Goal: Information Seeking & Learning: Understand process/instructions

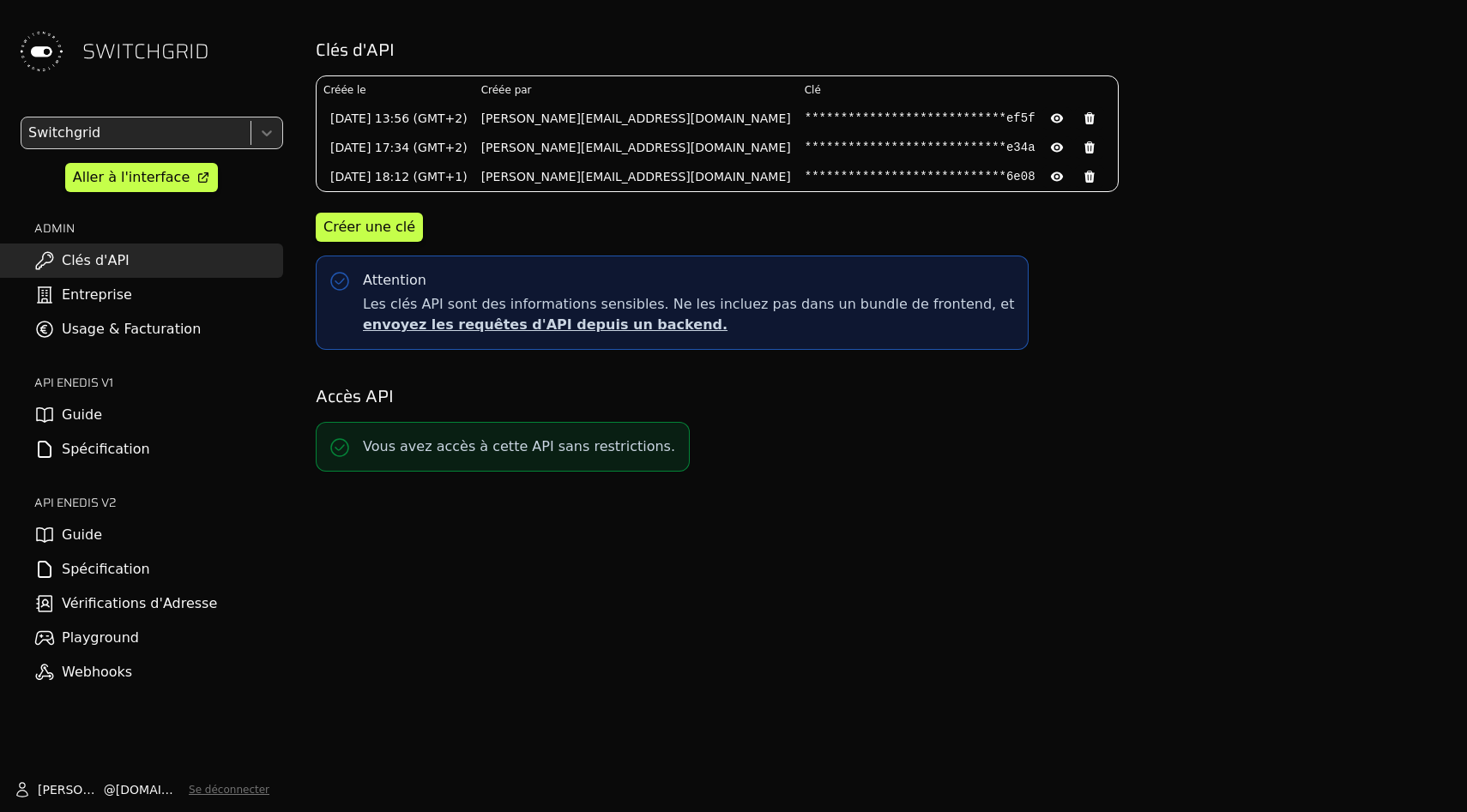
click at [173, 574] on link "Spécification" at bounding box center [141, 569] width 283 height 34
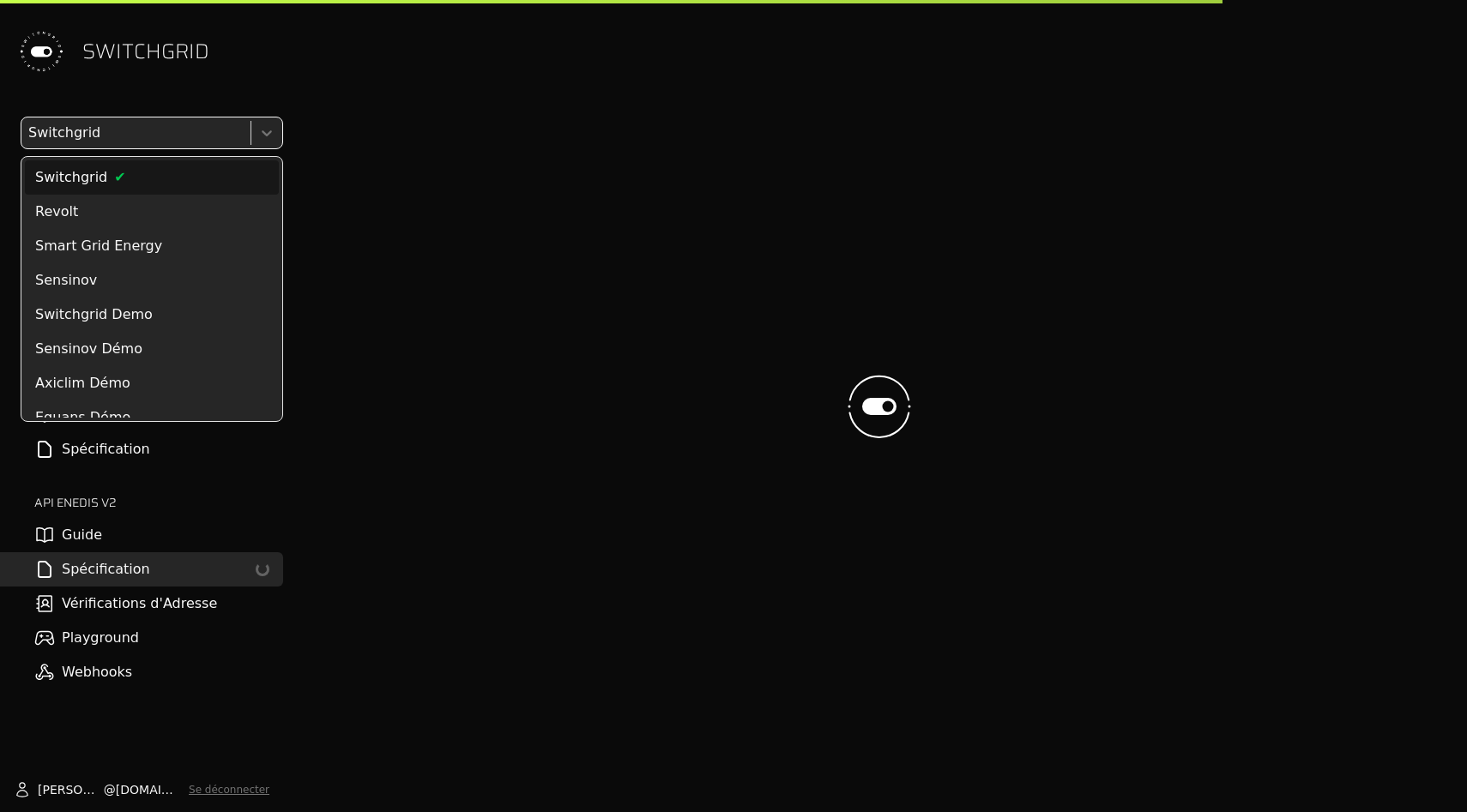
click at [197, 142] on div at bounding box center [134, 133] width 219 height 24
select select "**********"
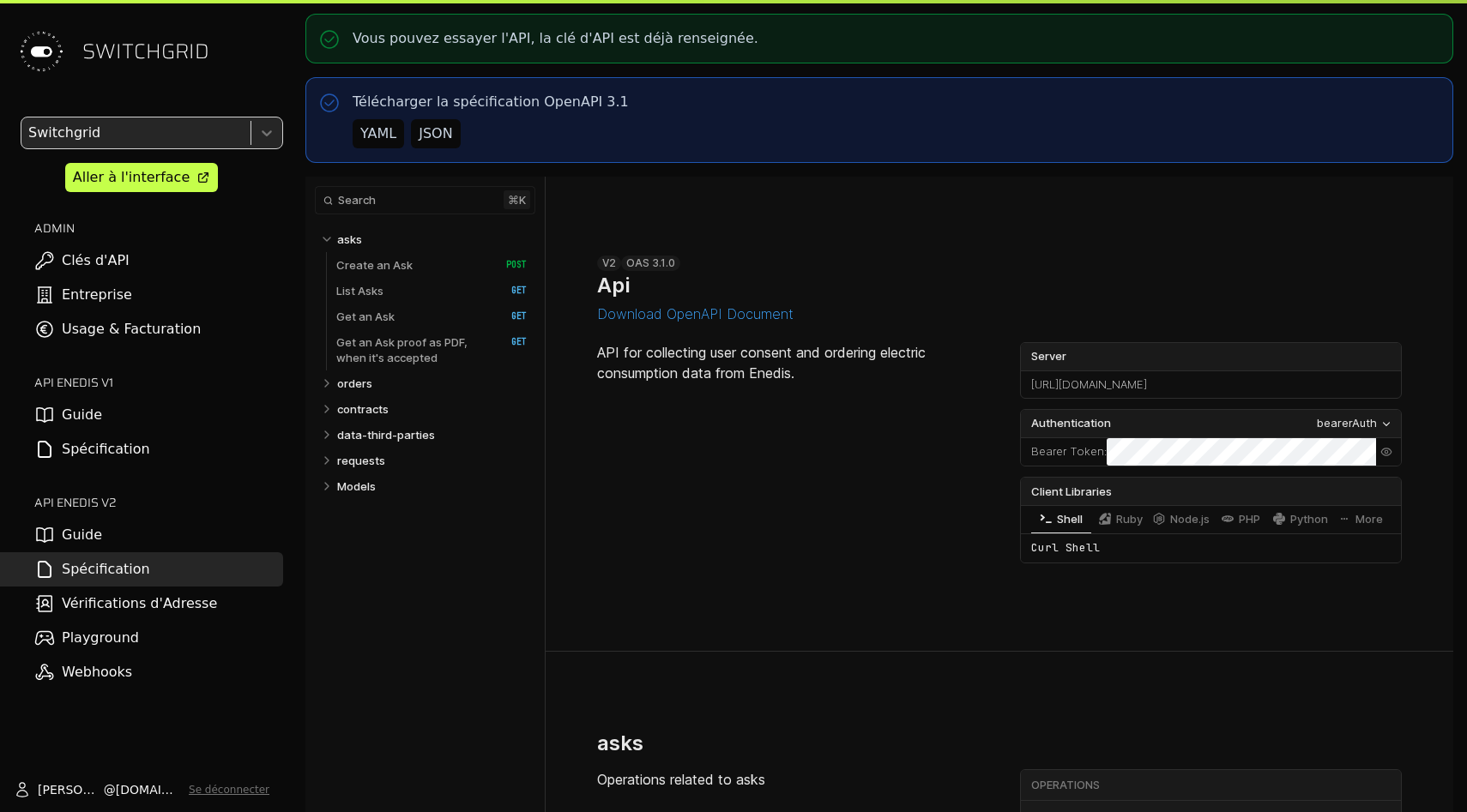
select select "**********"
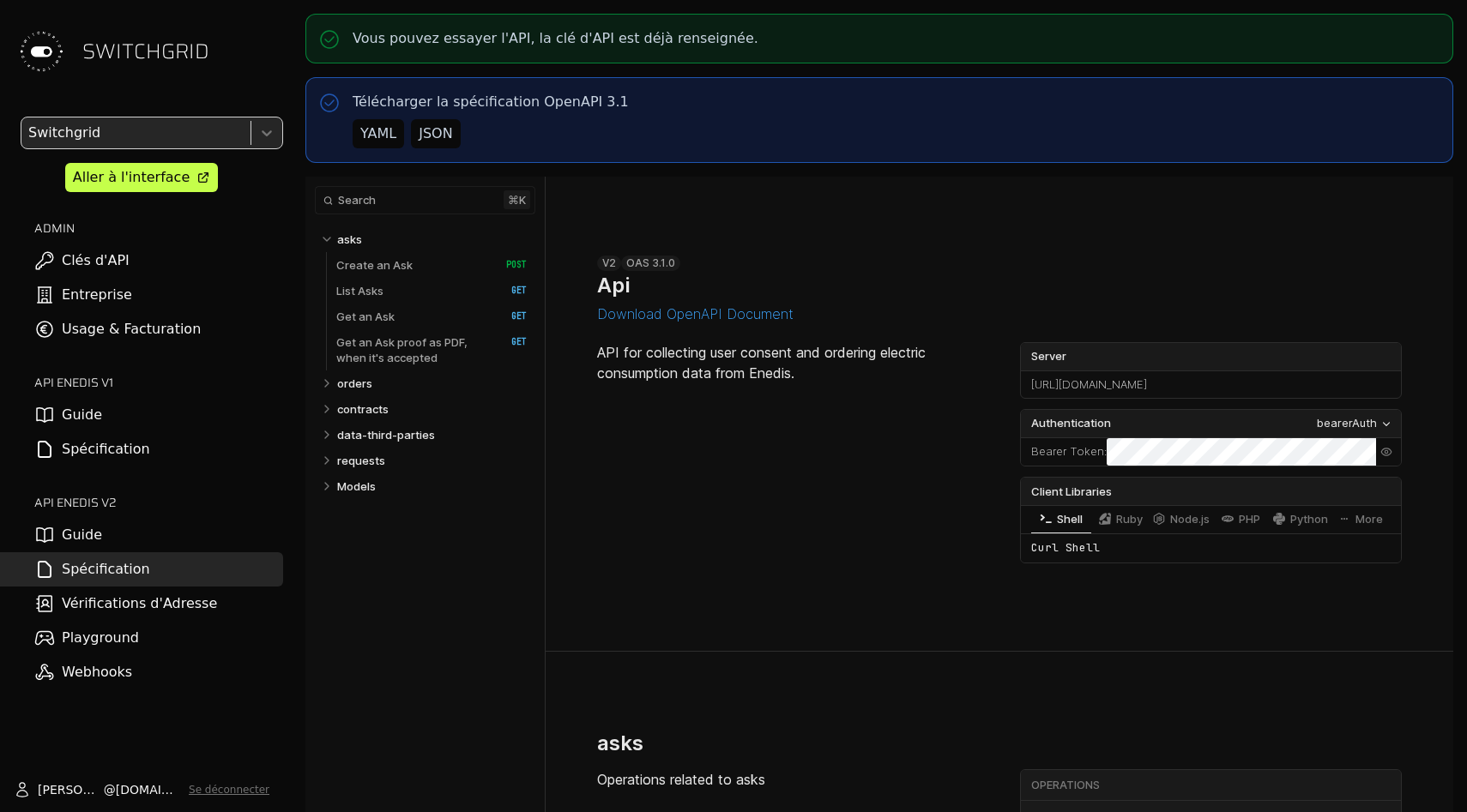
select select "**********"
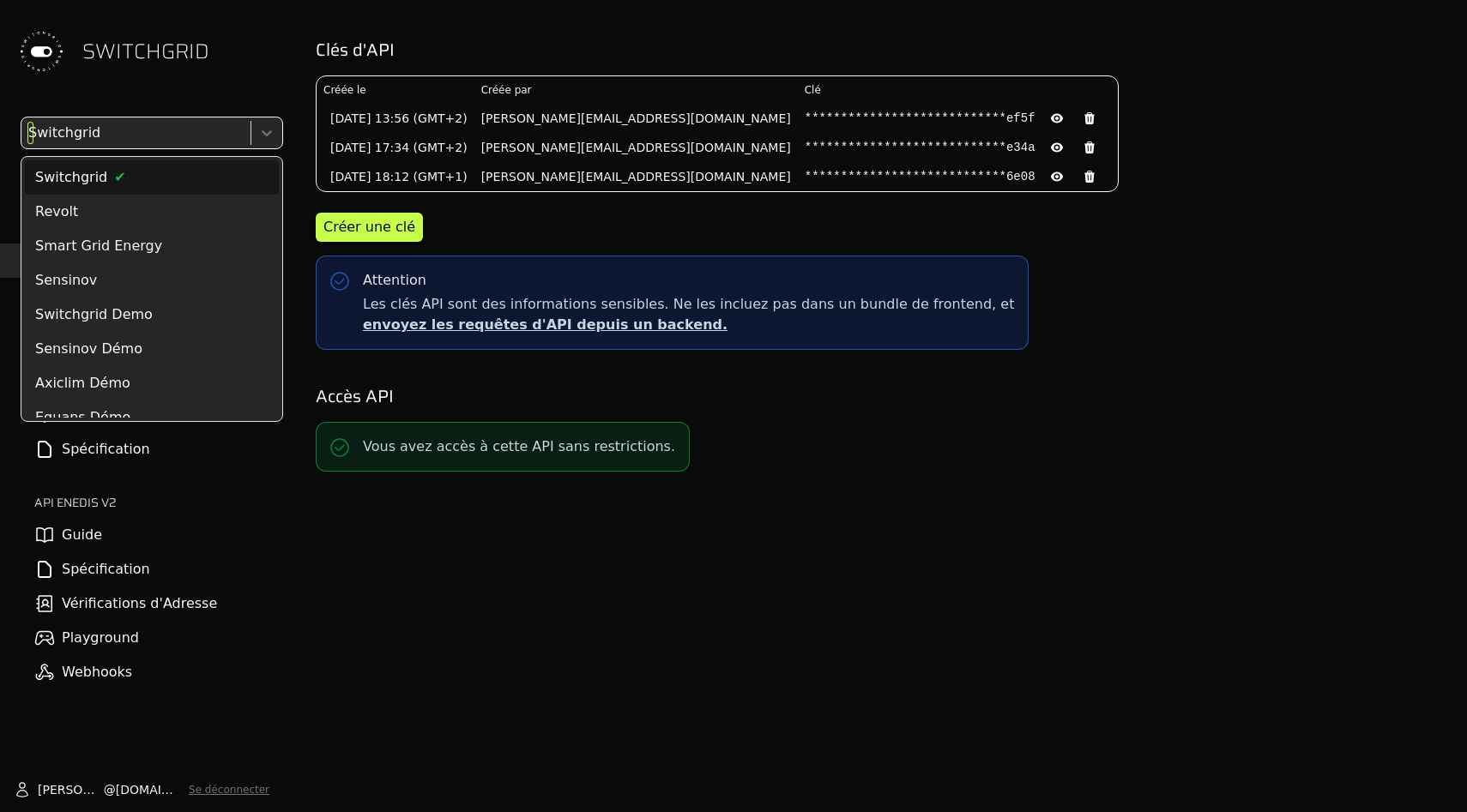
click at [94, 145] on div "Switchgrid" at bounding box center [134, 133] width 225 height 31
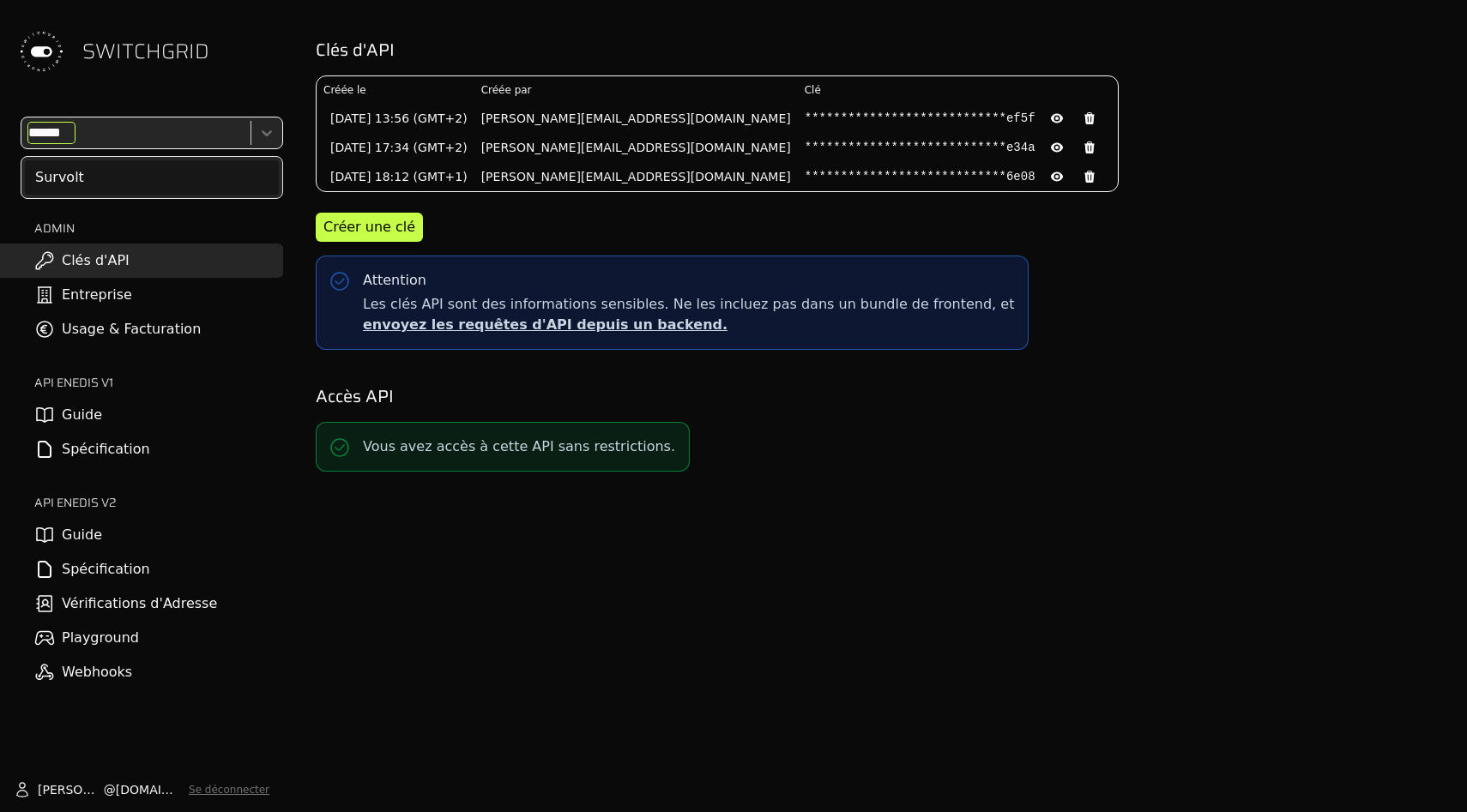
type input "*******"
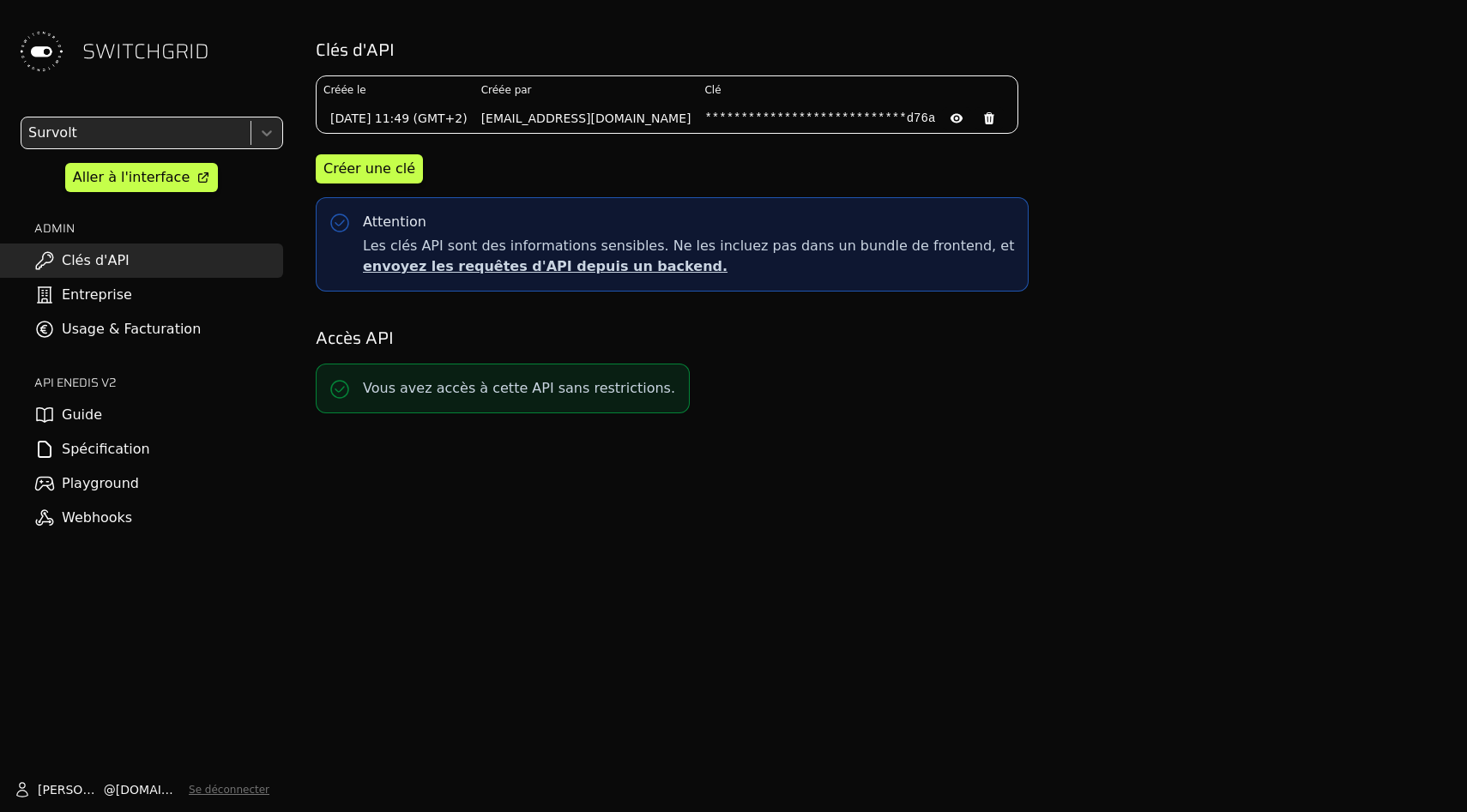
click at [136, 456] on link "Spécification" at bounding box center [141, 449] width 283 height 34
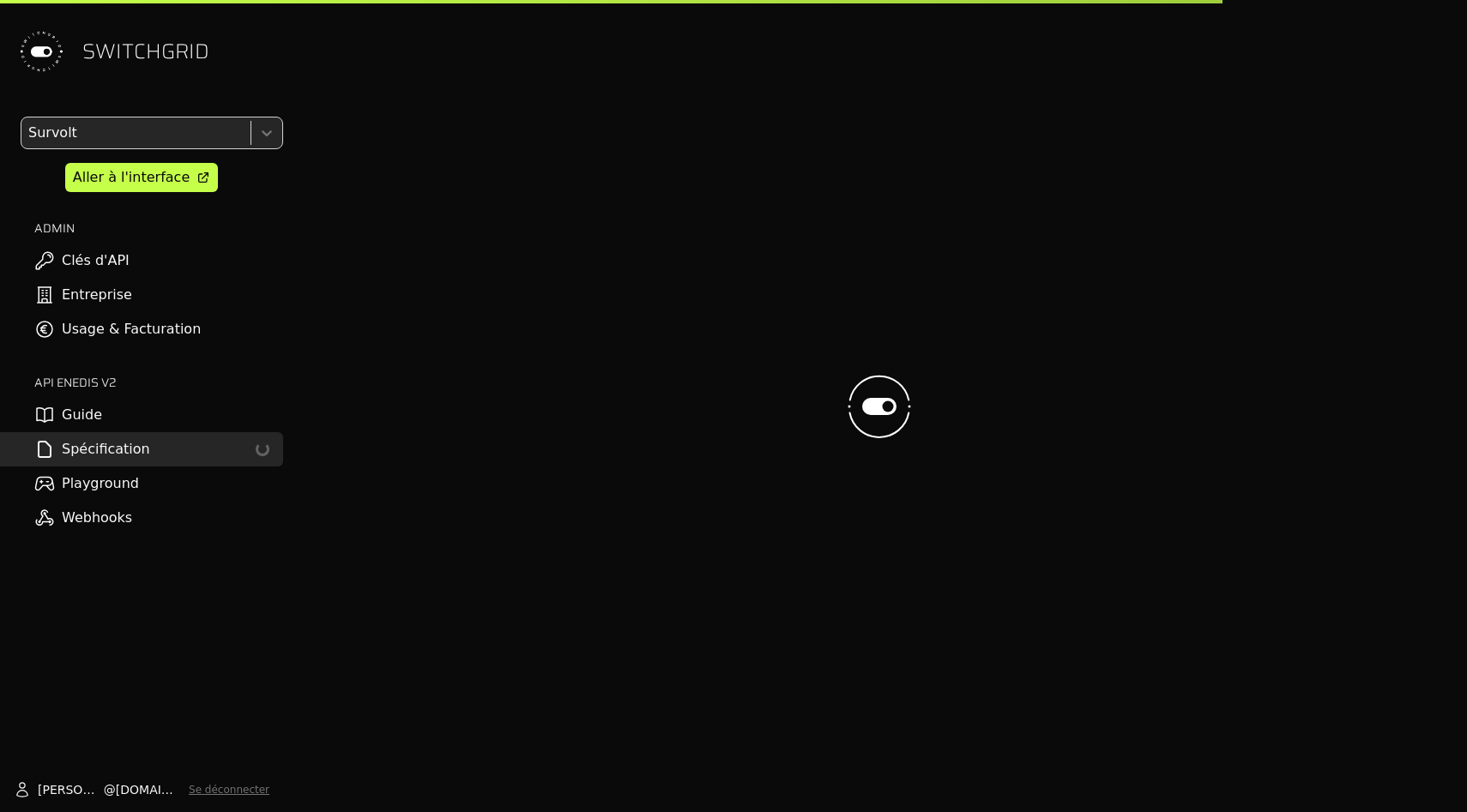
select select "**********"
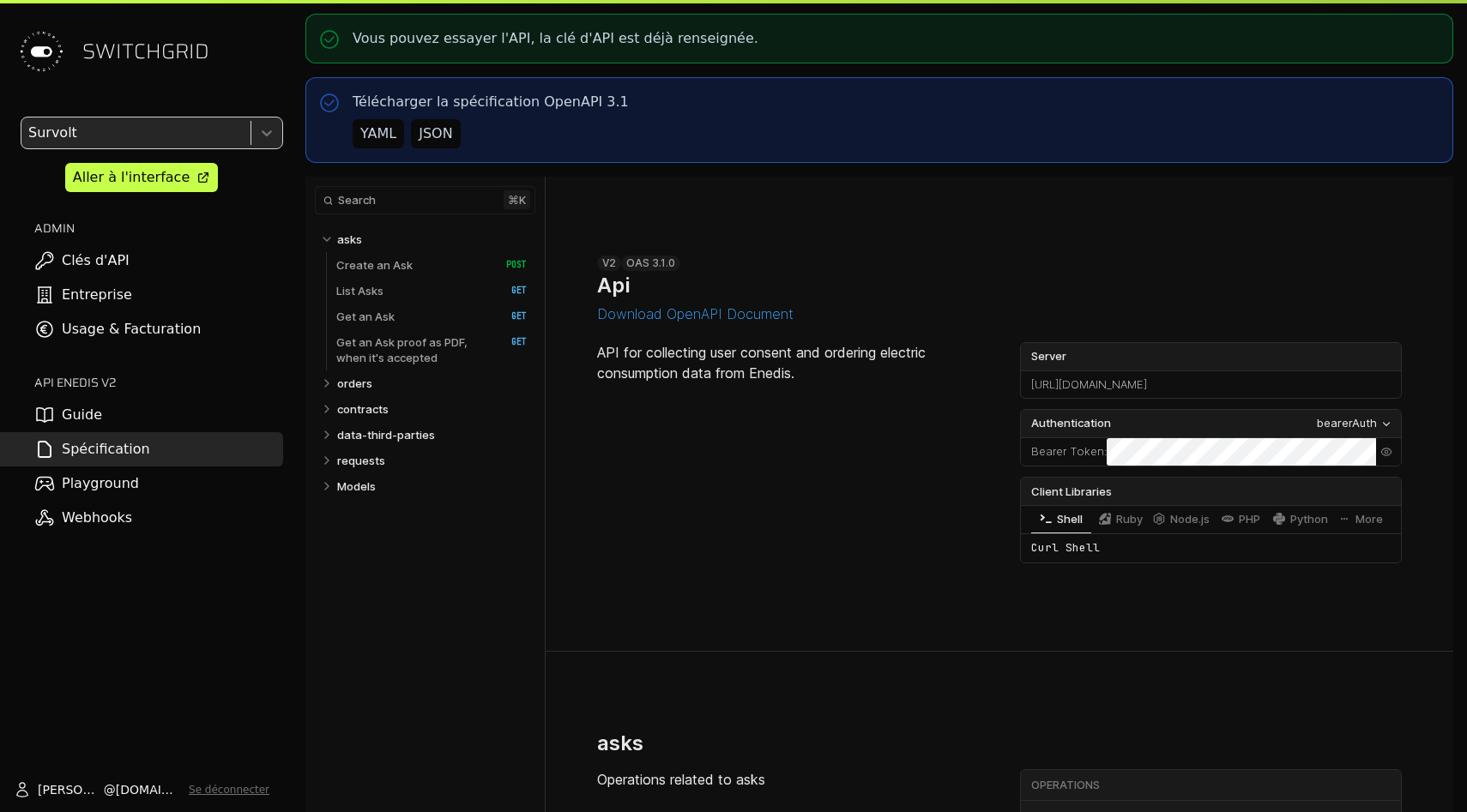
select select "**********"
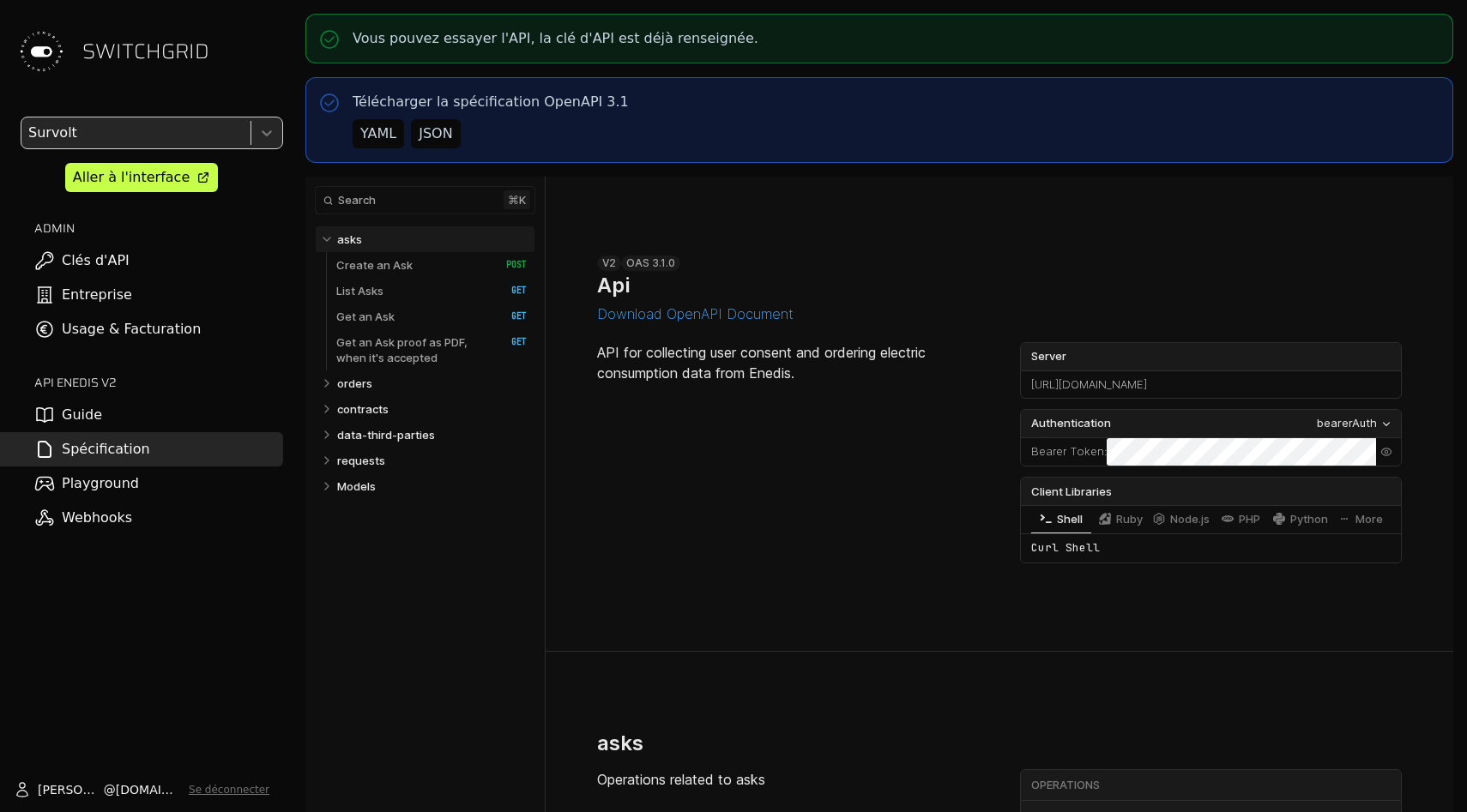
click at [377, 251] on link "asks" at bounding box center [432, 239] width 190 height 25
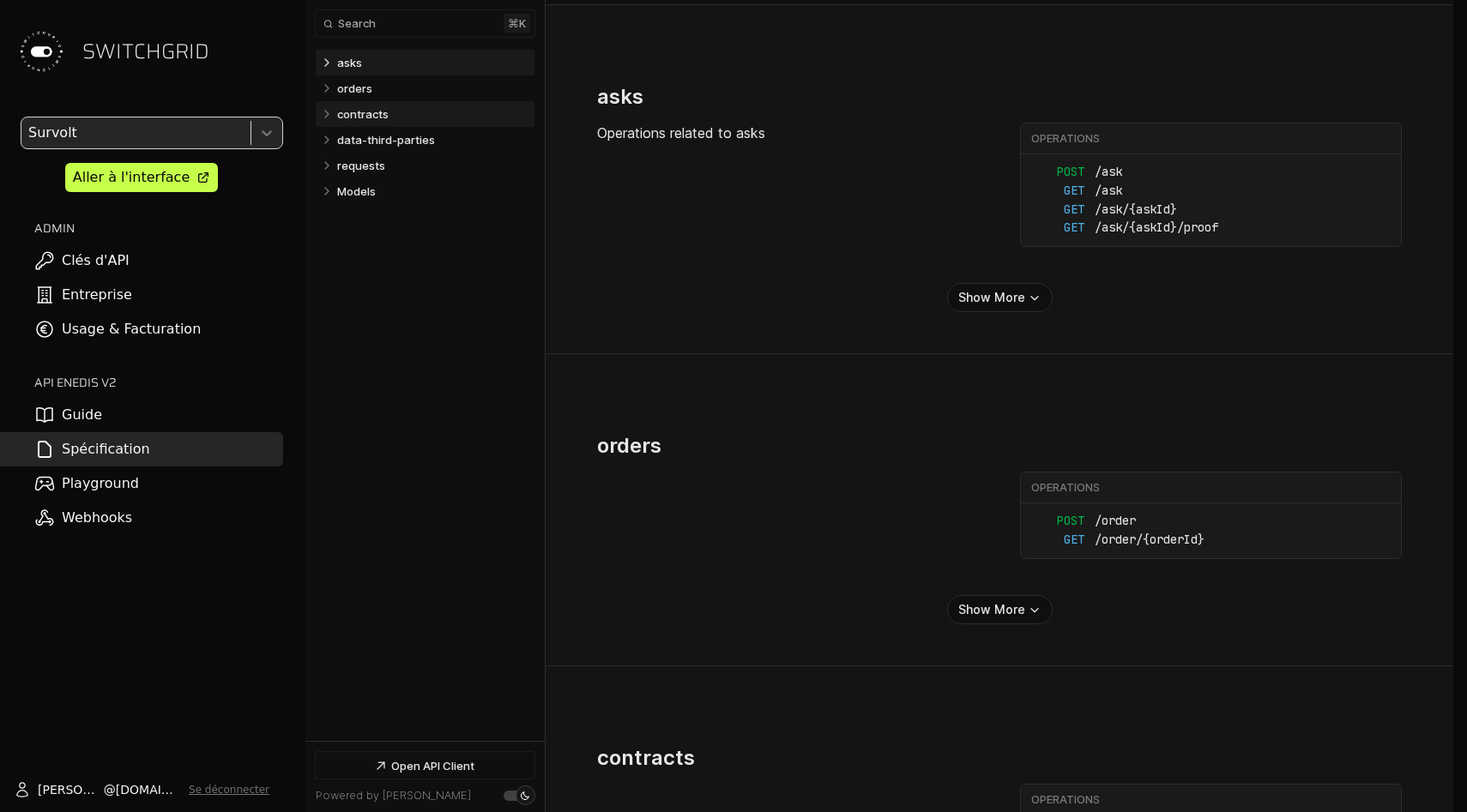
click at [365, 104] on link "contracts" at bounding box center [432, 114] width 190 height 25
select select "**********"
click at [365, 93] on p "orders" at bounding box center [354, 88] width 35 height 15
select select "**********"
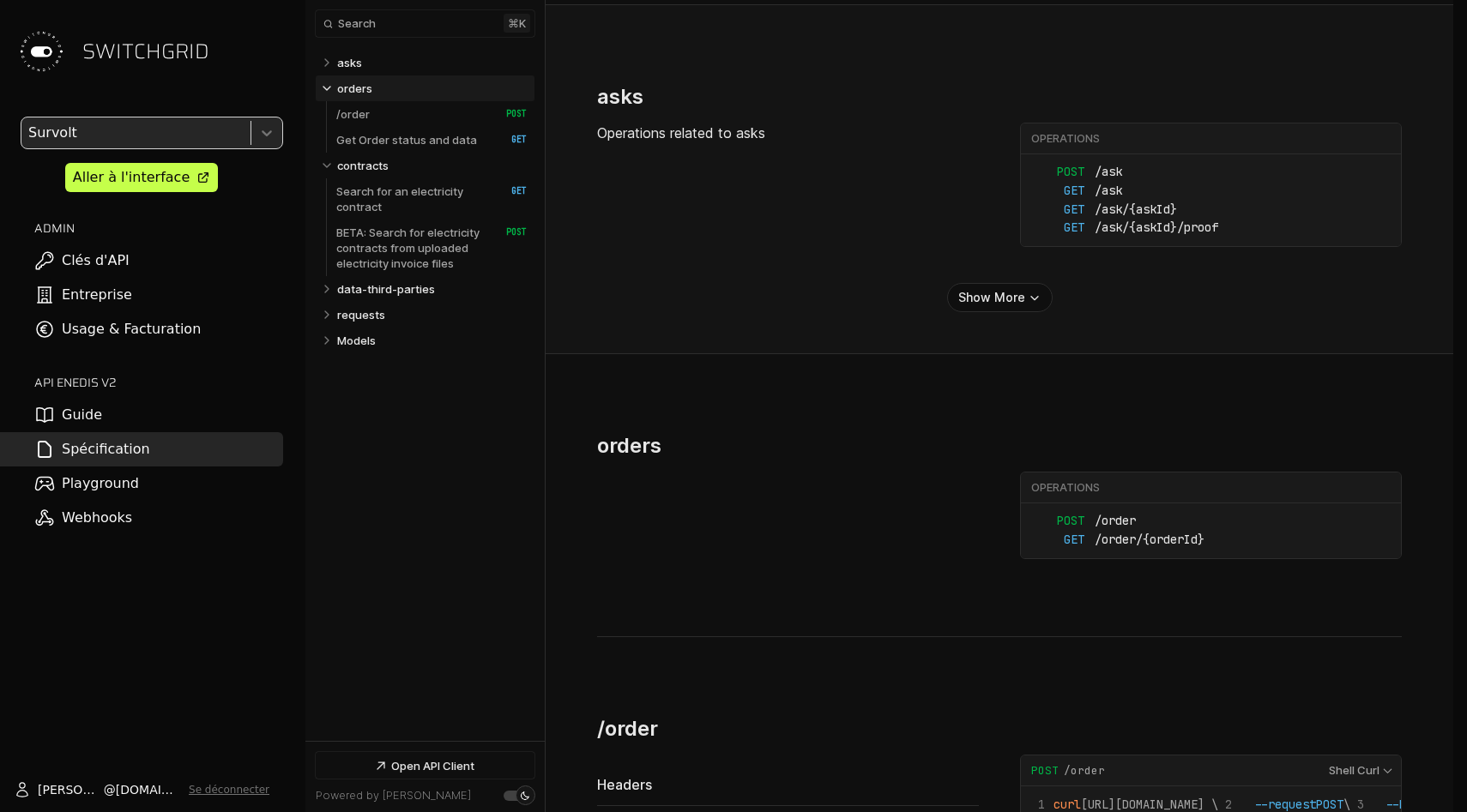
select select "**********"
click at [363, 110] on p "/order" at bounding box center [352, 113] width 34 height 15
click at [334, 165] on p "Collapse contracts" at bounding box center [327, 165] width 18 height 17
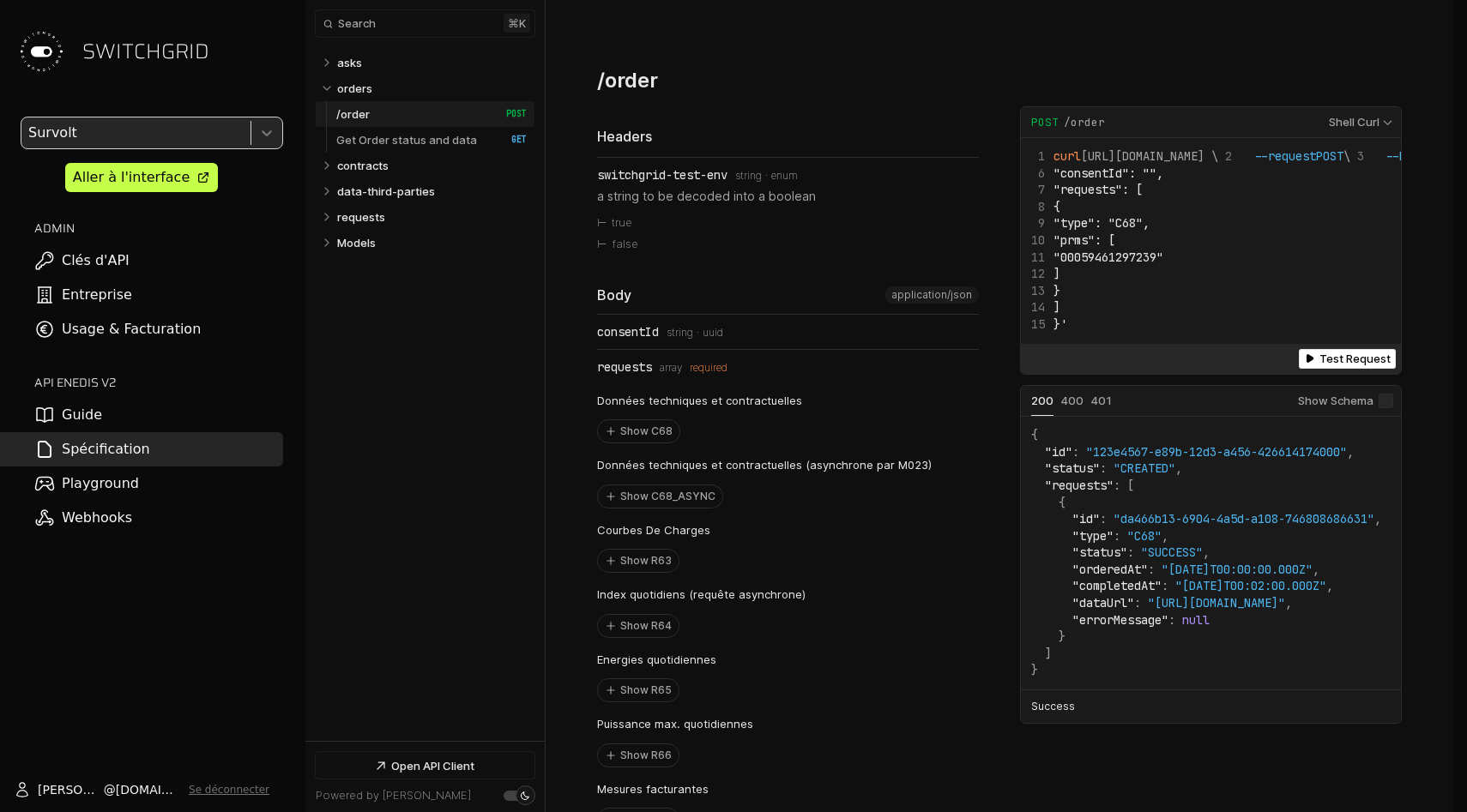
scroll to position [1302, 0]
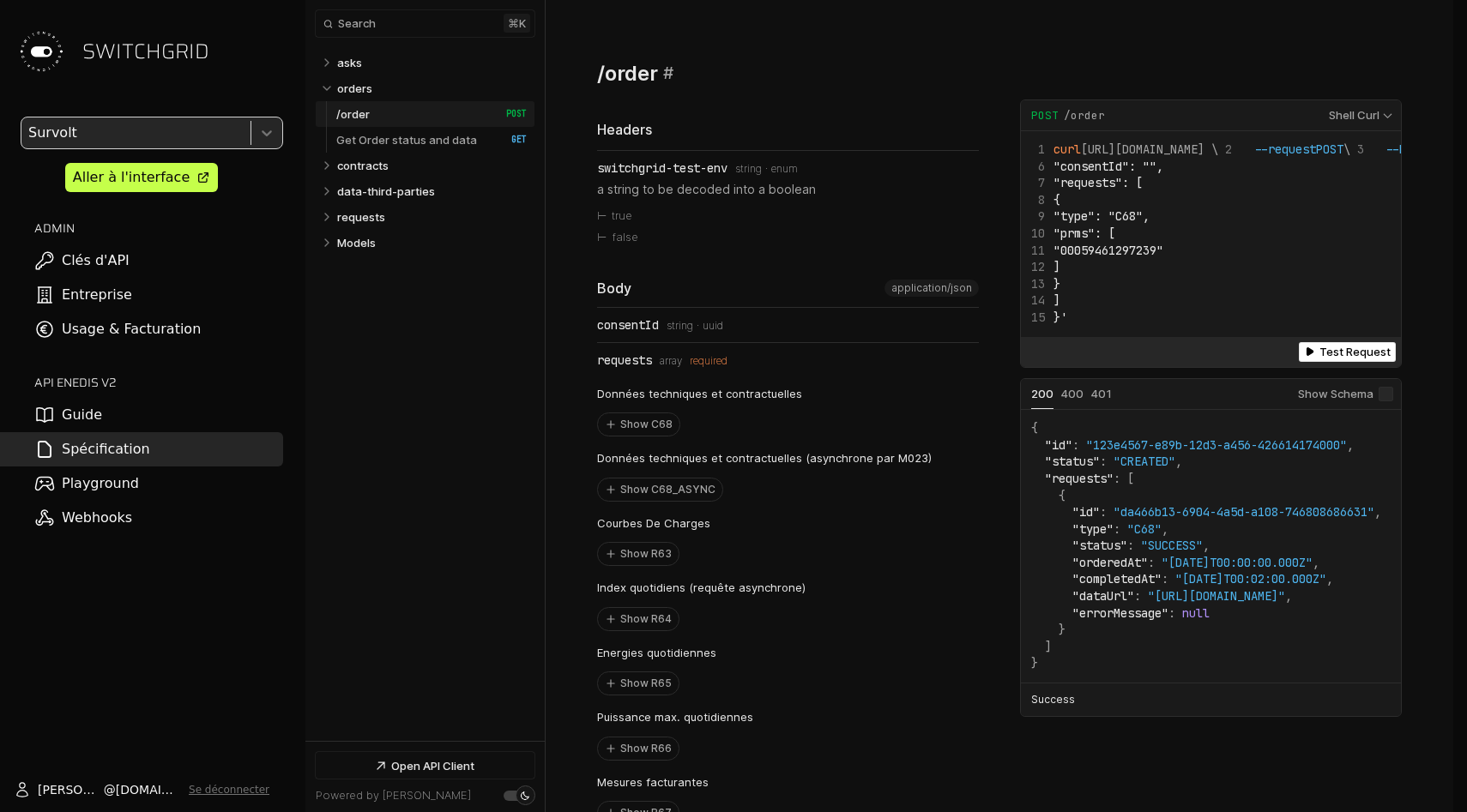
click at [668, 63] on span "#" at bounding box center [667, 72] width 10 height 21
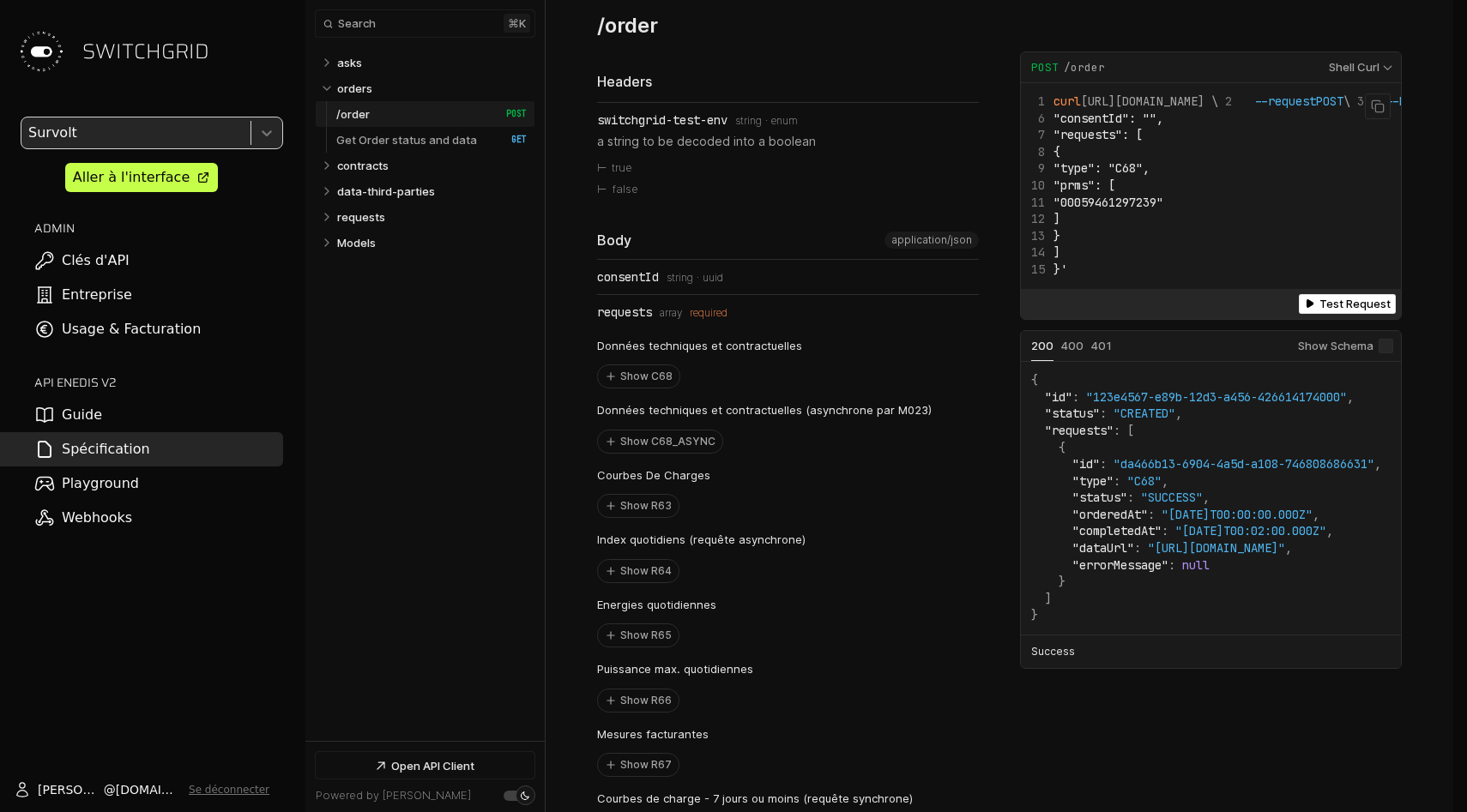
scroll to position [1361, 0]
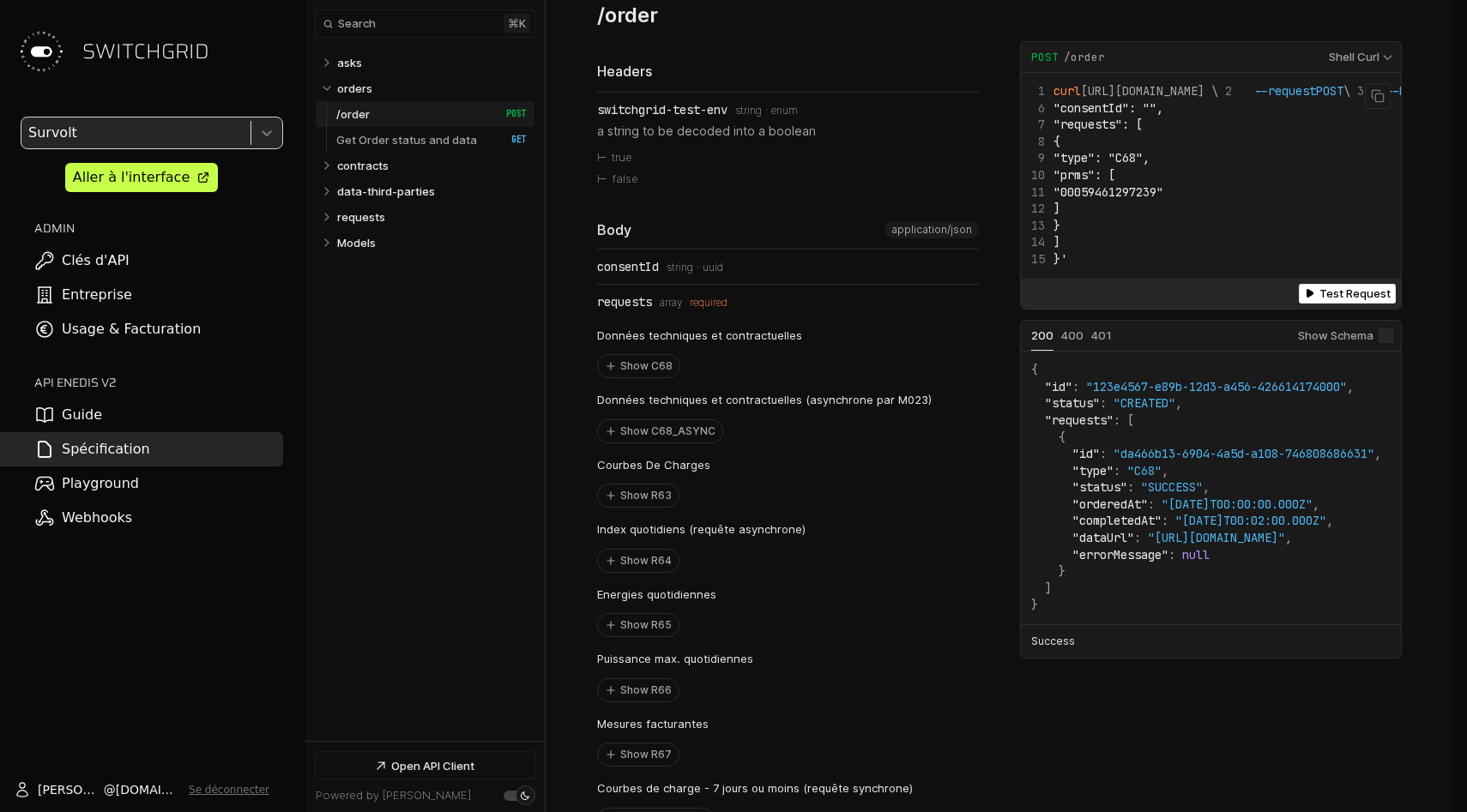
drag, startPoint x: 1147, startPoint y: 320, endPoint x: 1125, endPoint y: 225, distance: 97.5
click at [1116, 183] on span ""prms": [" at bounding box center [1084, 175] width 62 height 15
copy code ""consentId": "", "requests": [ { "type": "C68", "prms": [ "00059461297239" ] } ]"
drag, startPoint x: 1069, startPoint y: 165, endPoint x: 1124, endPoint y: 294, distance: 140.2
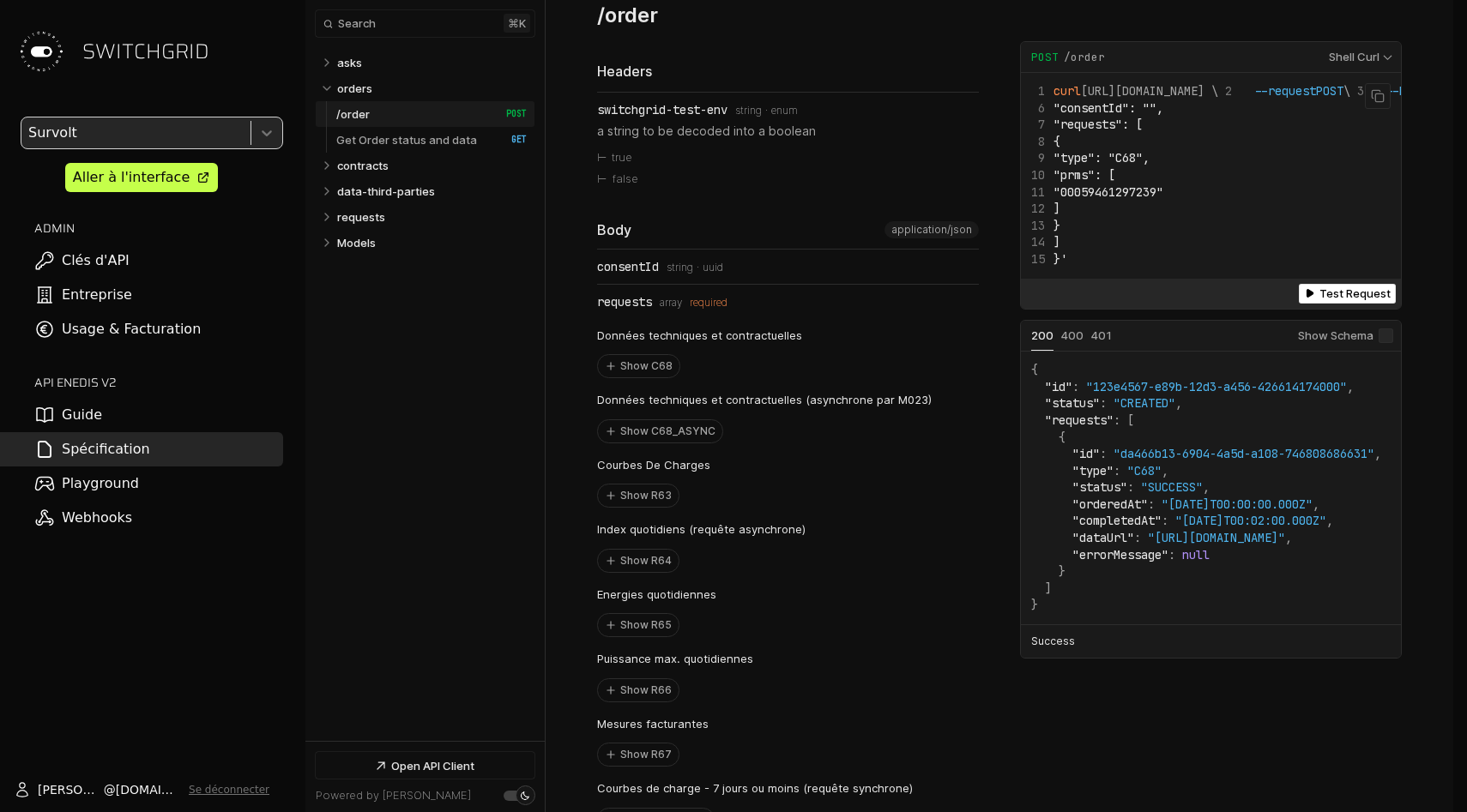
click at [385, 198] on p "data-third-parties" at bounding box center [386, 191] width 98 height 15
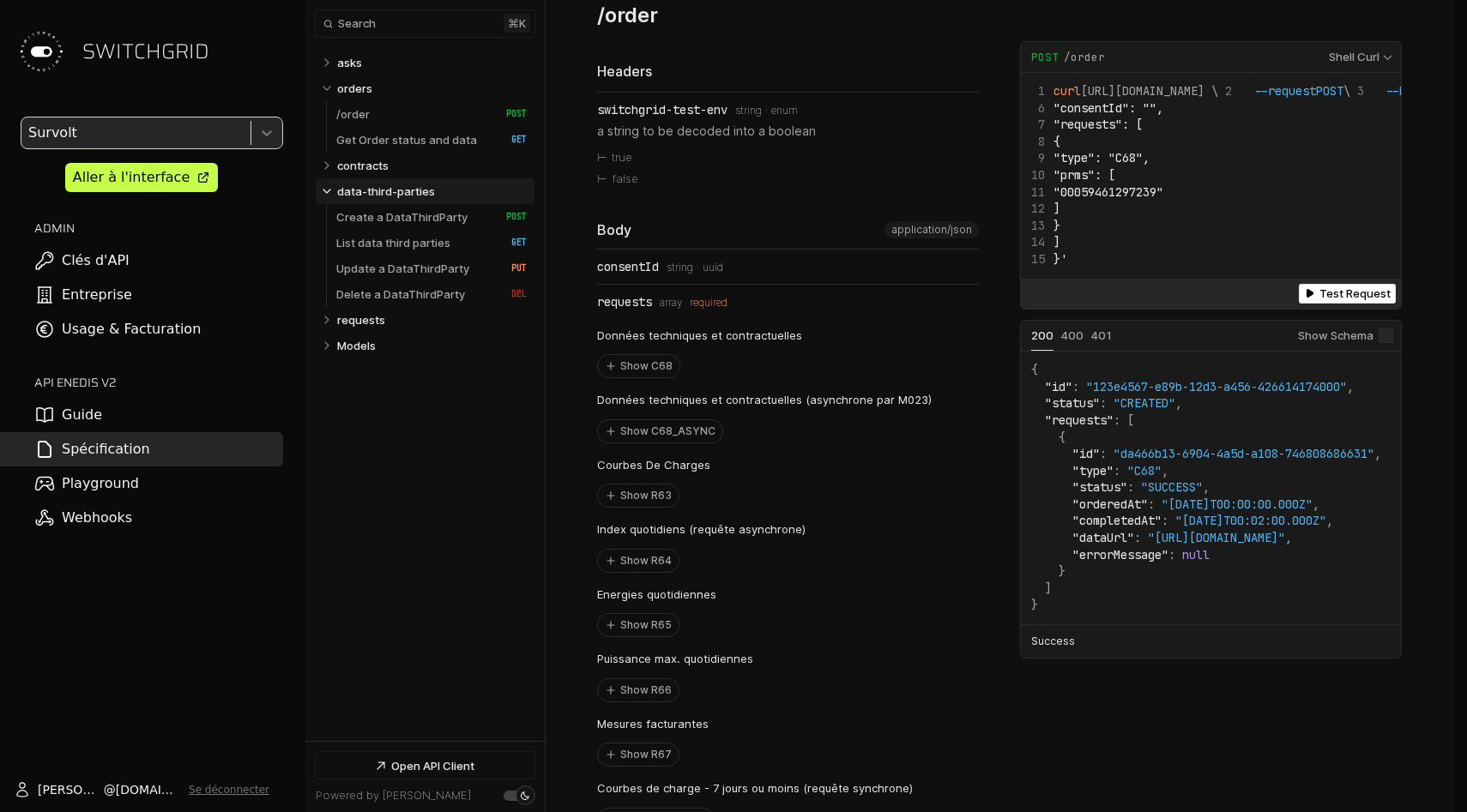
select select "**********"
click at [403, 226] on link "Create a DataThirdParty   HTTP Method: POST" at bounding box center [431, 216] width 190 height 25
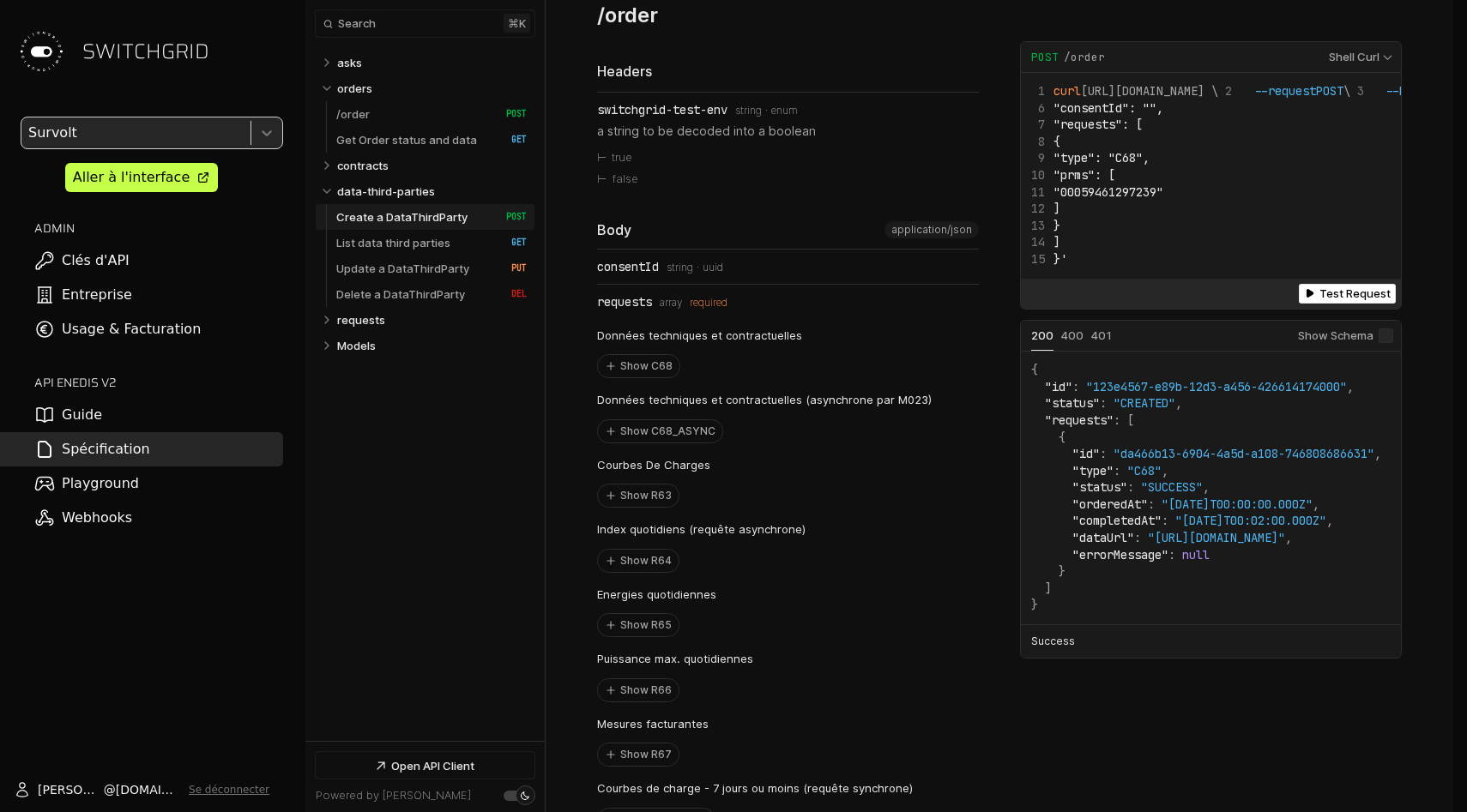
click at [403, 226] on link "Create a DataThirdParty   HTTP Method: POST" at bounding box center [431, 216] width 190 height 25
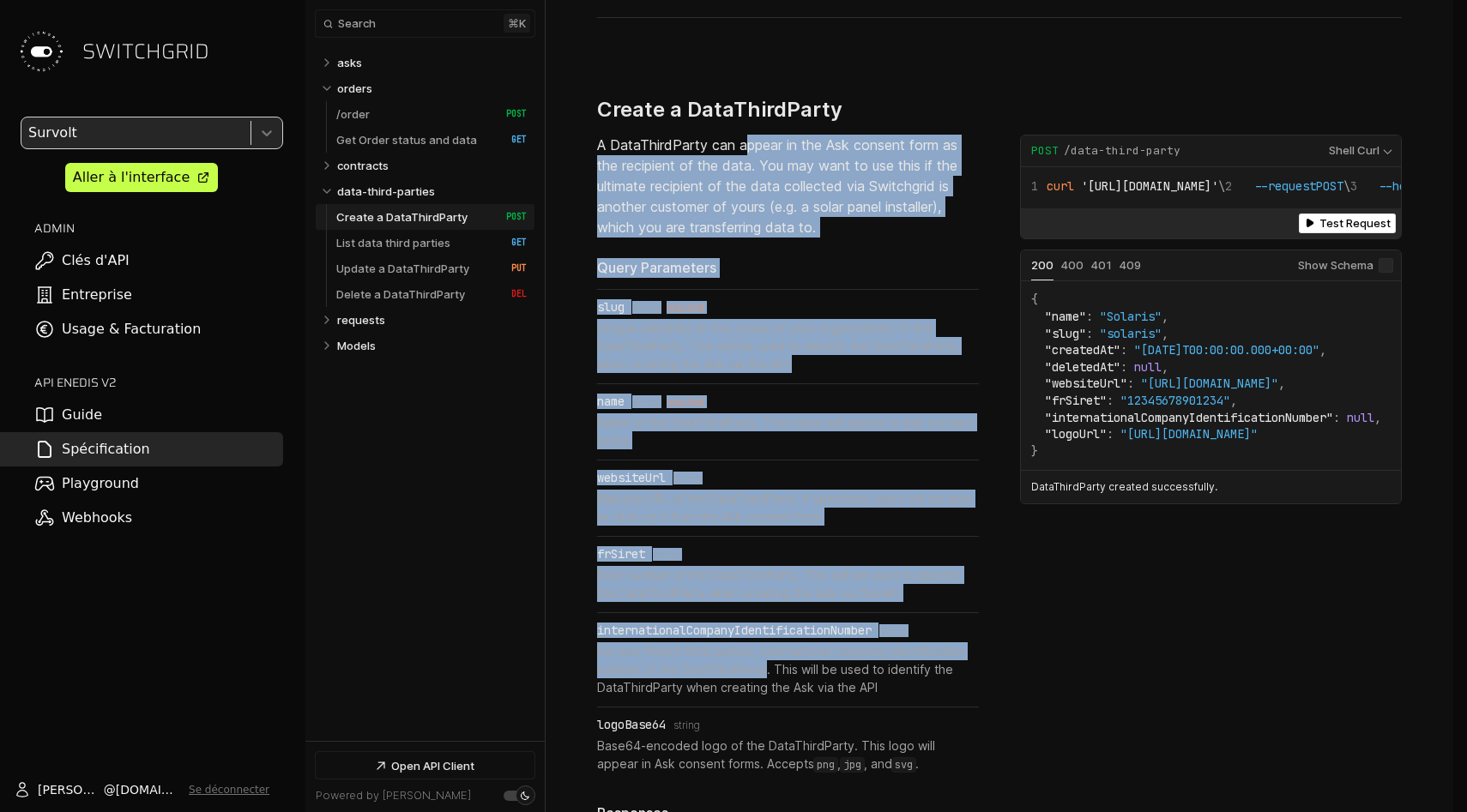
drag, startPoint x: 746, startPoint y: 118, endPoint x: 765, endPoint y: 645, distance: 527.3
click at [765, 645] on div "A DataThirdParty can appear in the Ask consent form as the recipient of the dat…" at bounding box center [788, 558] width 382 height 846
click at [765, 645] on p "For non-french third parties, international company identification number of th…" at bounding box center [788, 670] width 382 height 54
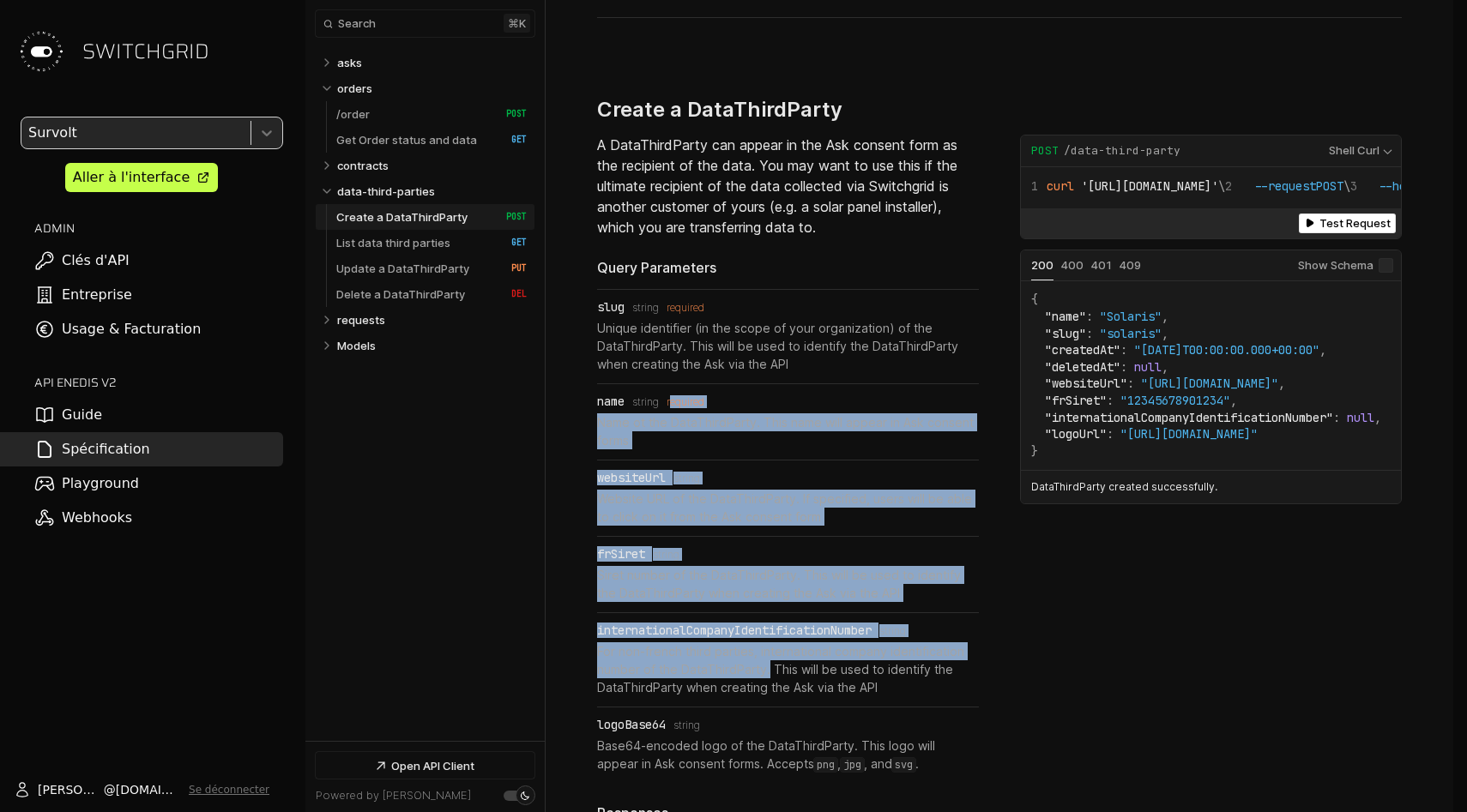
drag, startPoint x: 765, startPoint y: 645, endPoint x: 758, endPoint y: 368, distance: 277.1
click at [758, 368] on ul "slug Type: string required Unique identifier (in the scope of your organization…" at bounding box center [788, 536] width 382 height 495
click at [758, 361] on li "slug Type: string required Unique identifier (in the scope of your organization…" at bounding box center [788, 336] width 382 height 93
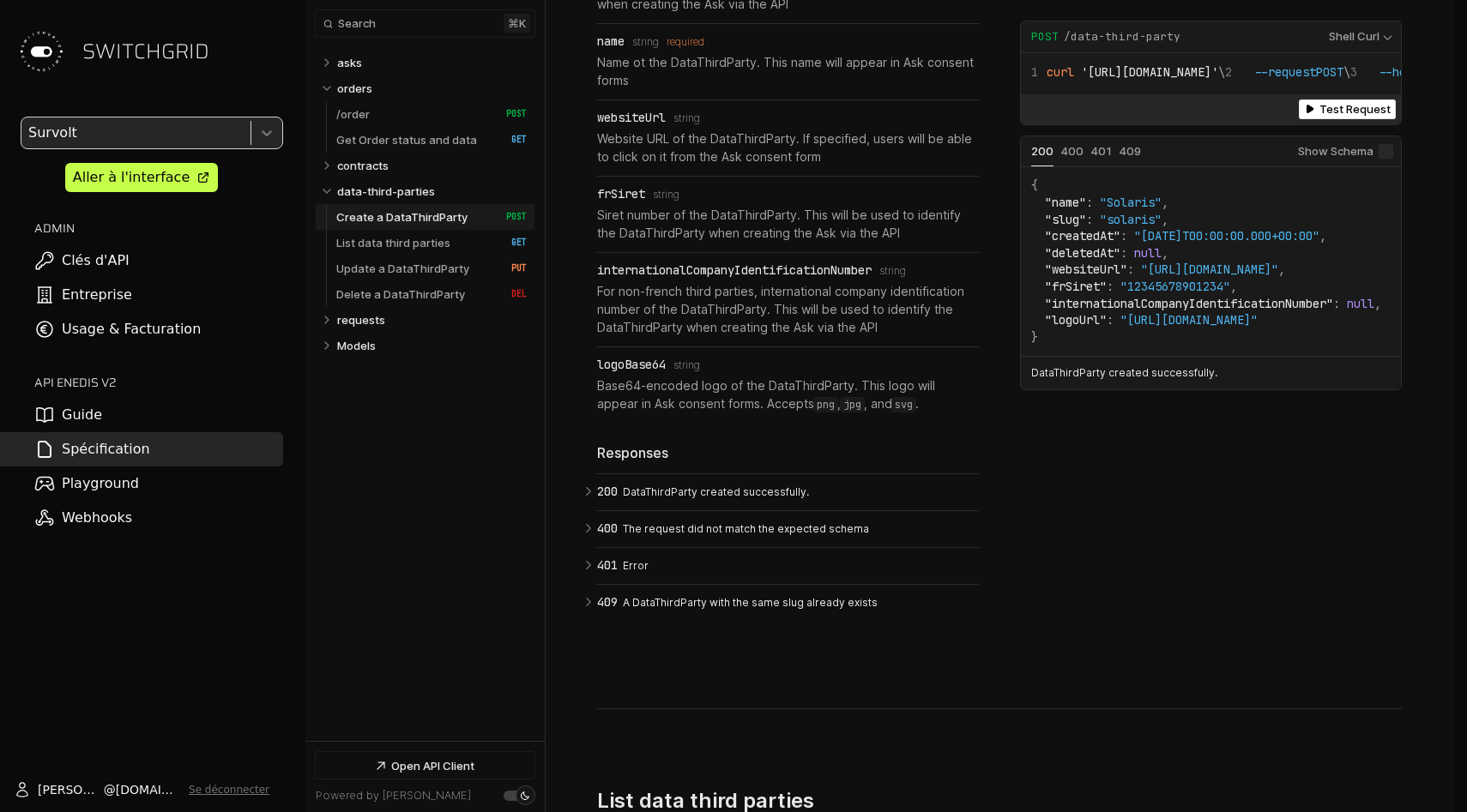
scroll to position [4379, 0]
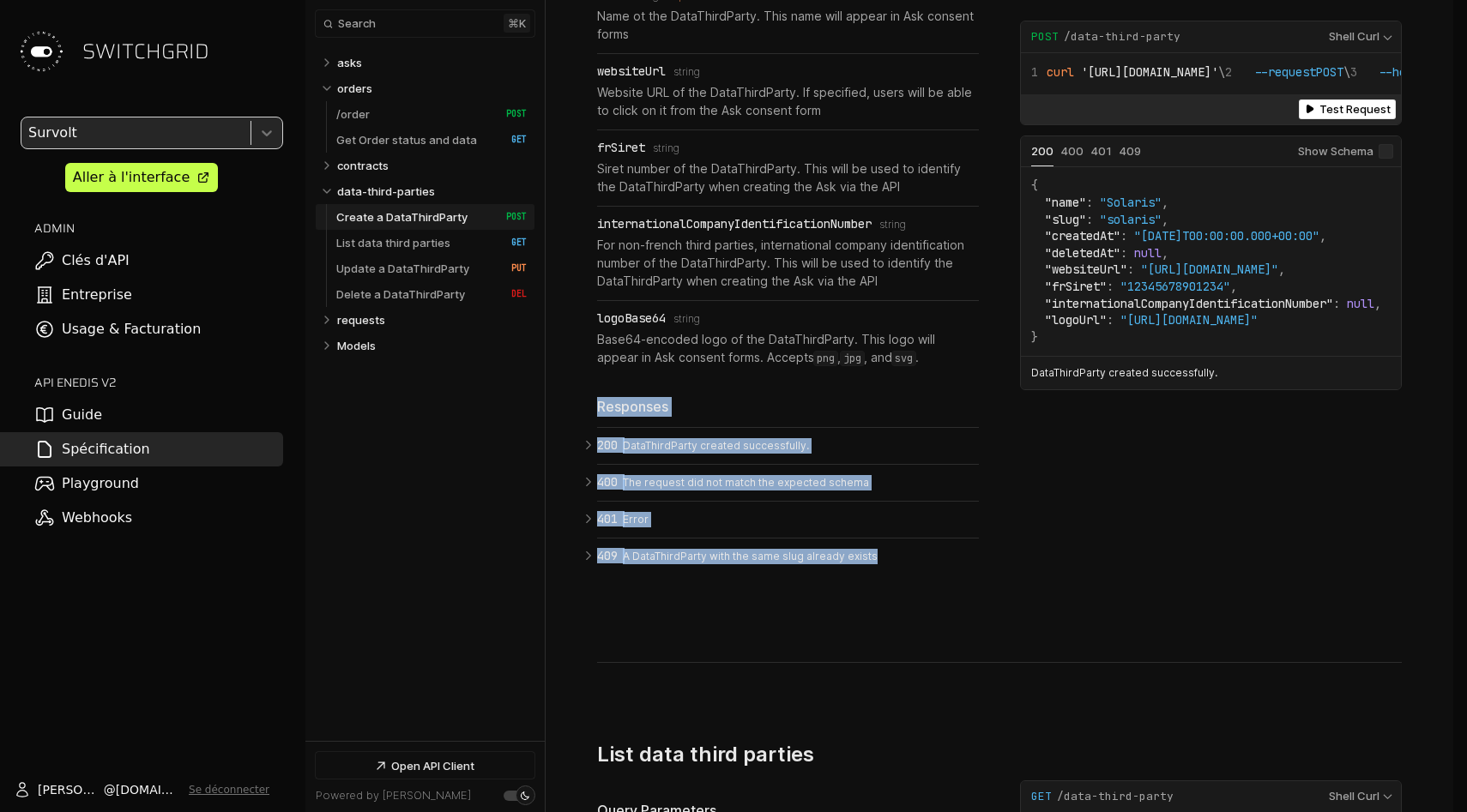
drag, startPoint x: 758, startPoint y: 356, endPoint x: 768, endPoint y: 588, distance: 232.2
click at [768, 583] on section "Create a DataThirdParty ​ # Copy link A DataThirdParty can appear in the Ask co…" at bounding box center [999, 138] width 805 height 1052
click at [768, 588] on section "Create a DataThirdParty ​ # Copy link A DataThirdParty can appear in the Ask co…" at bounding box center [999, 138] width 805 height 1052
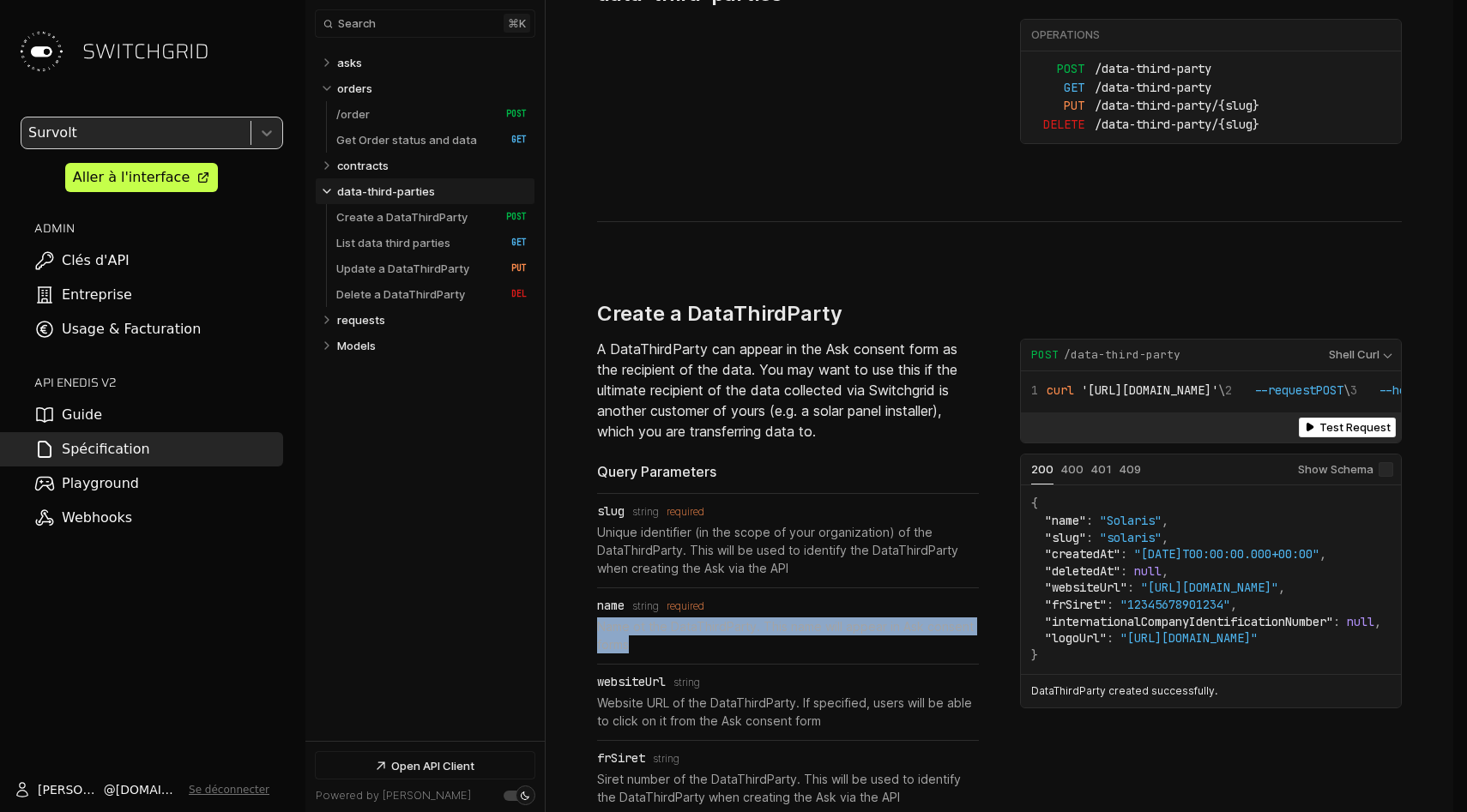
drag, startPoint x: 776, startPoint y: 630, endPoint x: 754, endPoint y: 418, distance: 213.1
click at [754, 429] on div "A DataThirdParty can appear in the Ask consent form as the recipient of the dat…" at bounding box center [788, 761] width 382 height 846
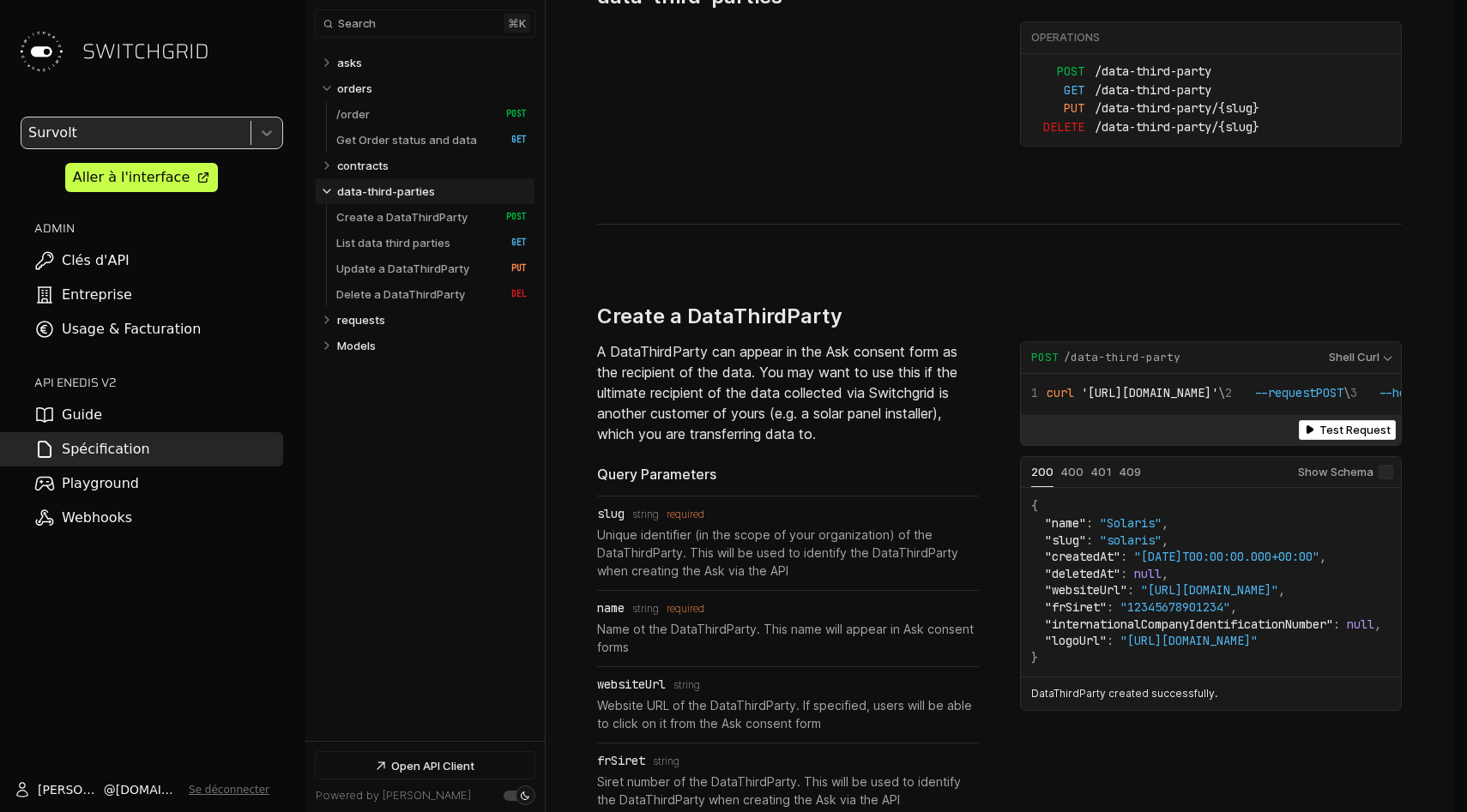
click at [754, 418] on p "A DataThirdParty can appear in the Ask consent form as the recipient of the dat…" at bounding box center [788, 393] width 382 height 103
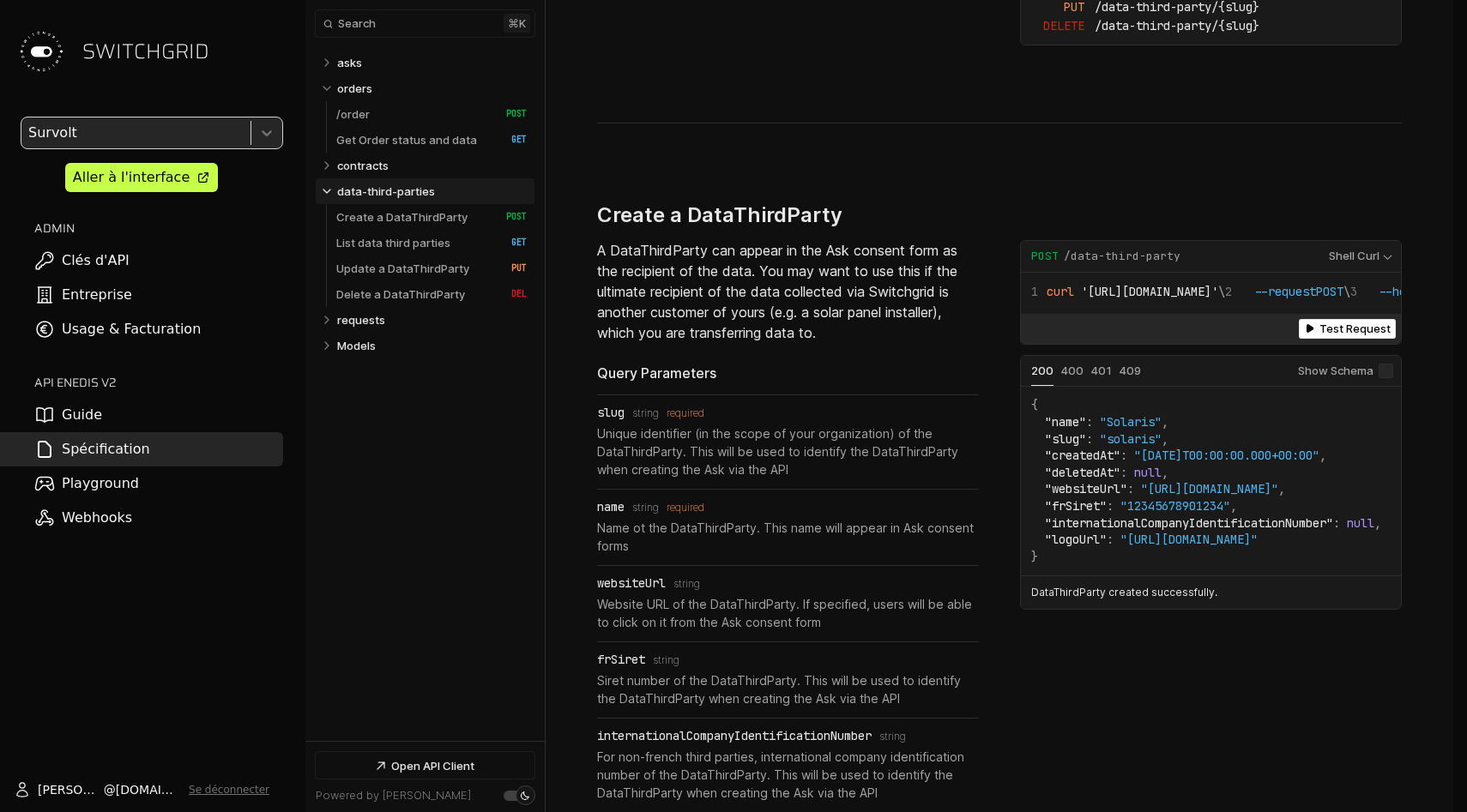
scroll to position [3954, 0]
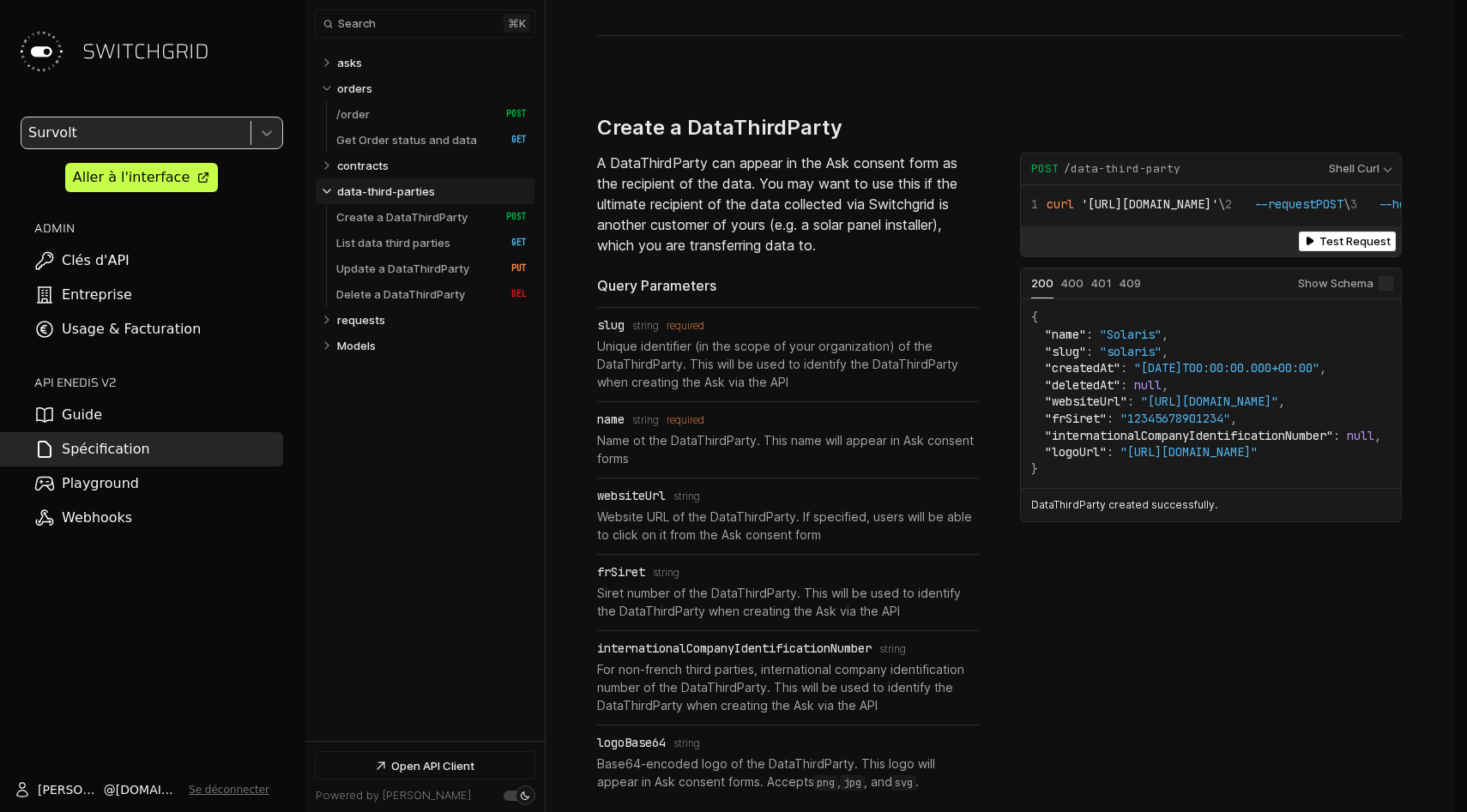
click at [331, 181] on div "Collapse data-third-parties   data-third-parties" at bounding box center [426, 191] width 219 height 25
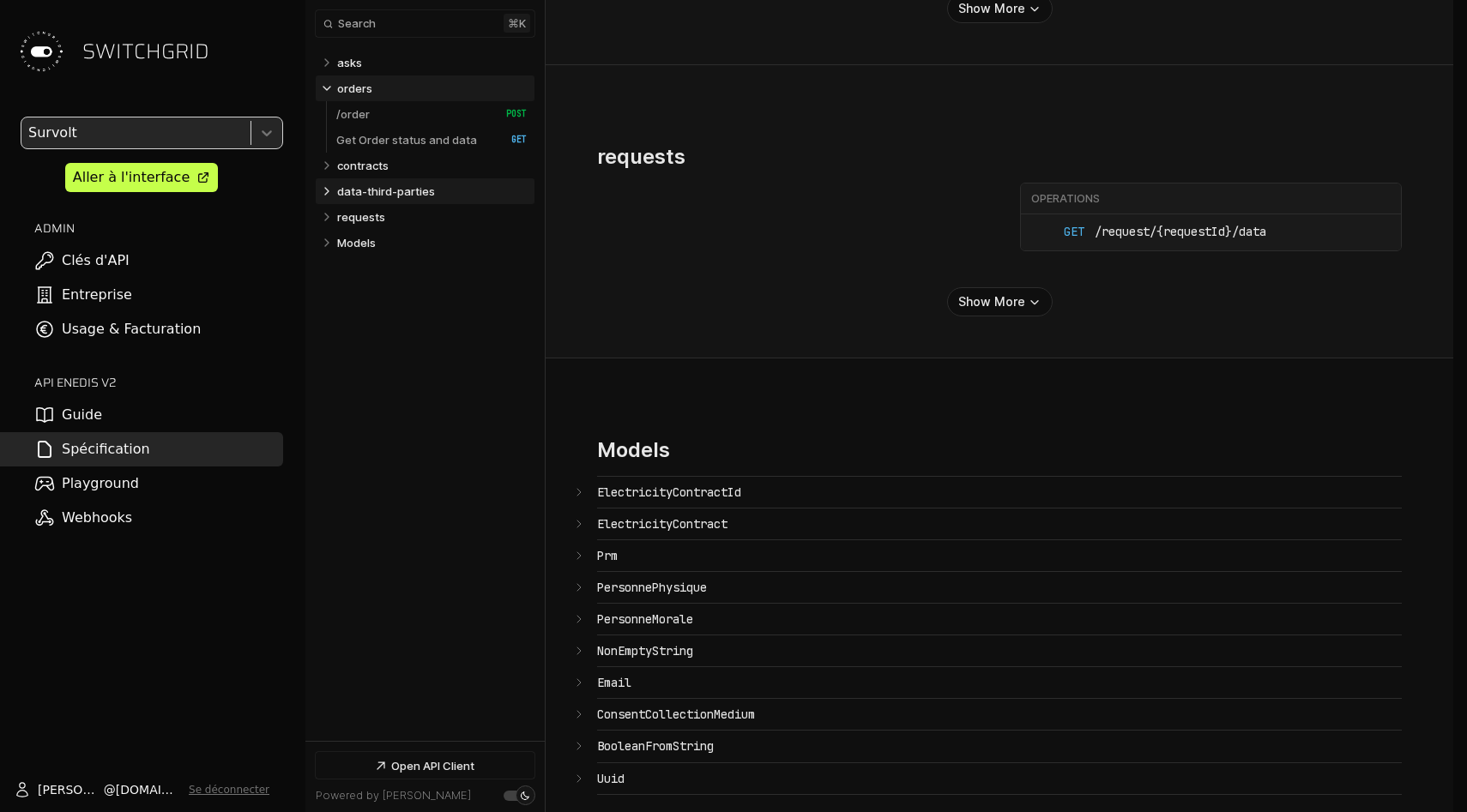
click at [325, 91] on icon "Table of contents for Api" at bounding box center [326, 88] width 14 height 14
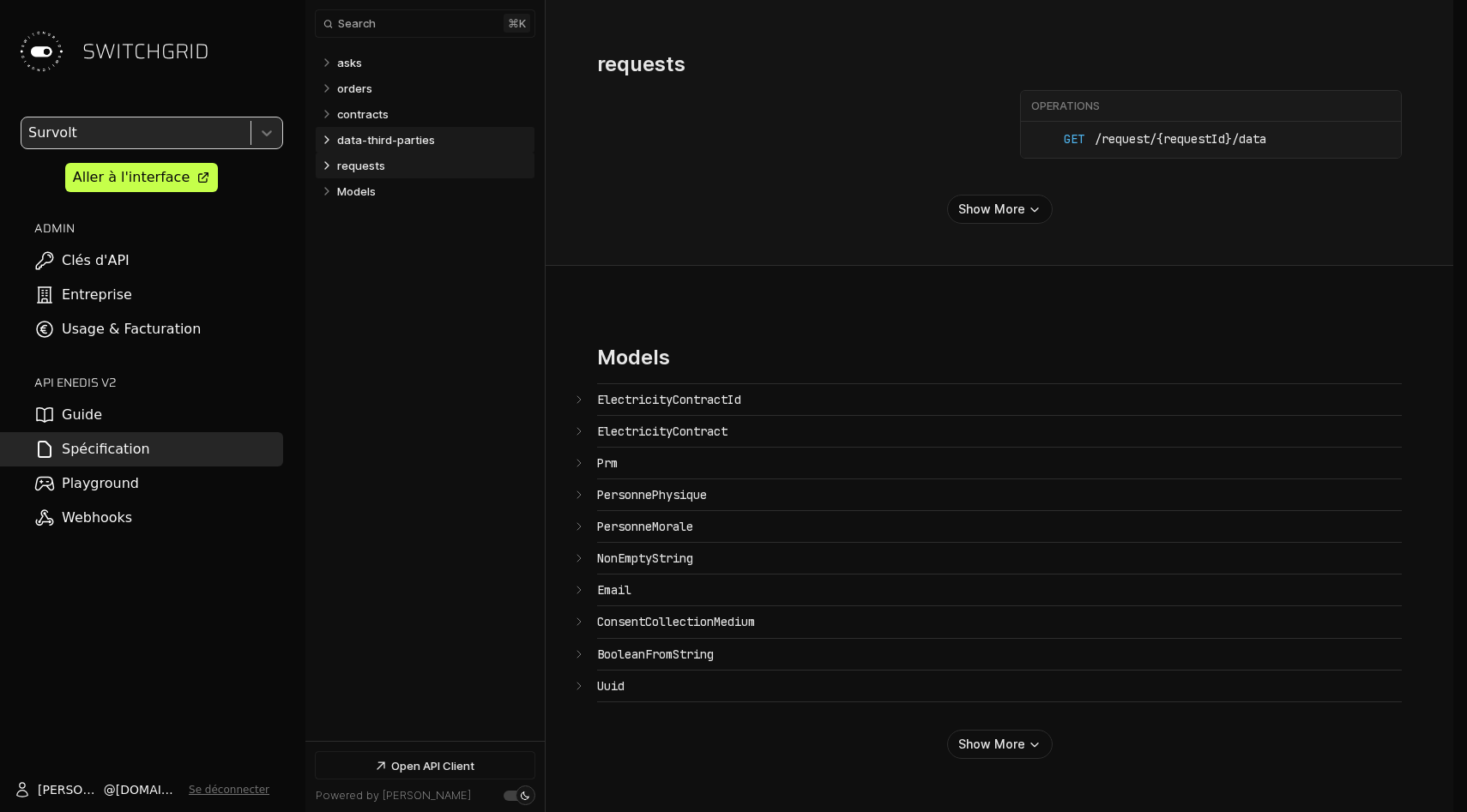
click at [326, 166] on icon "Table of contents for Api" at bounding box center [326, 165] width 14 height 14
select select "**********"
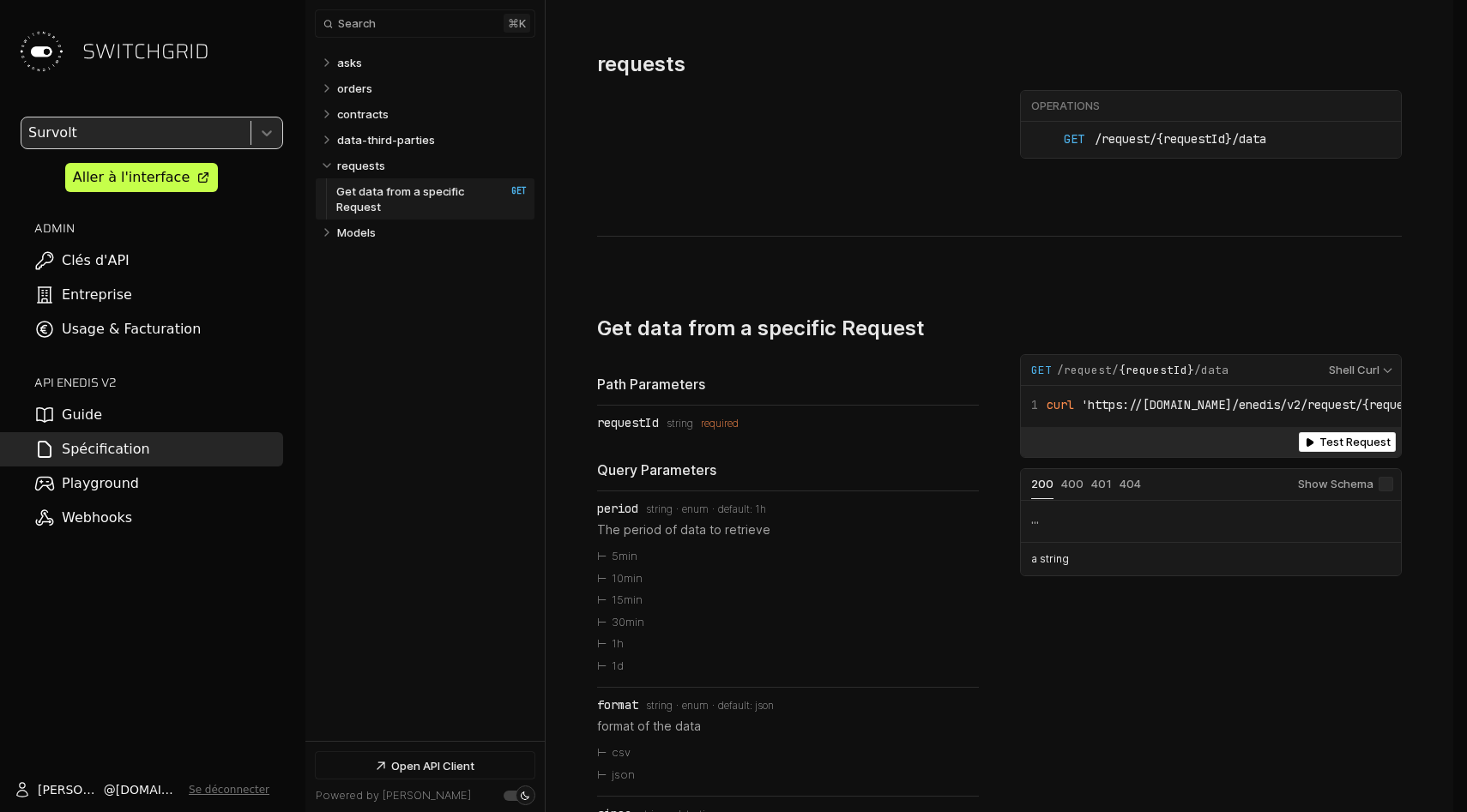
click at [348, 193] on p "Get data from a specific Request" at bounding box center [412, 199] width 152 height 31
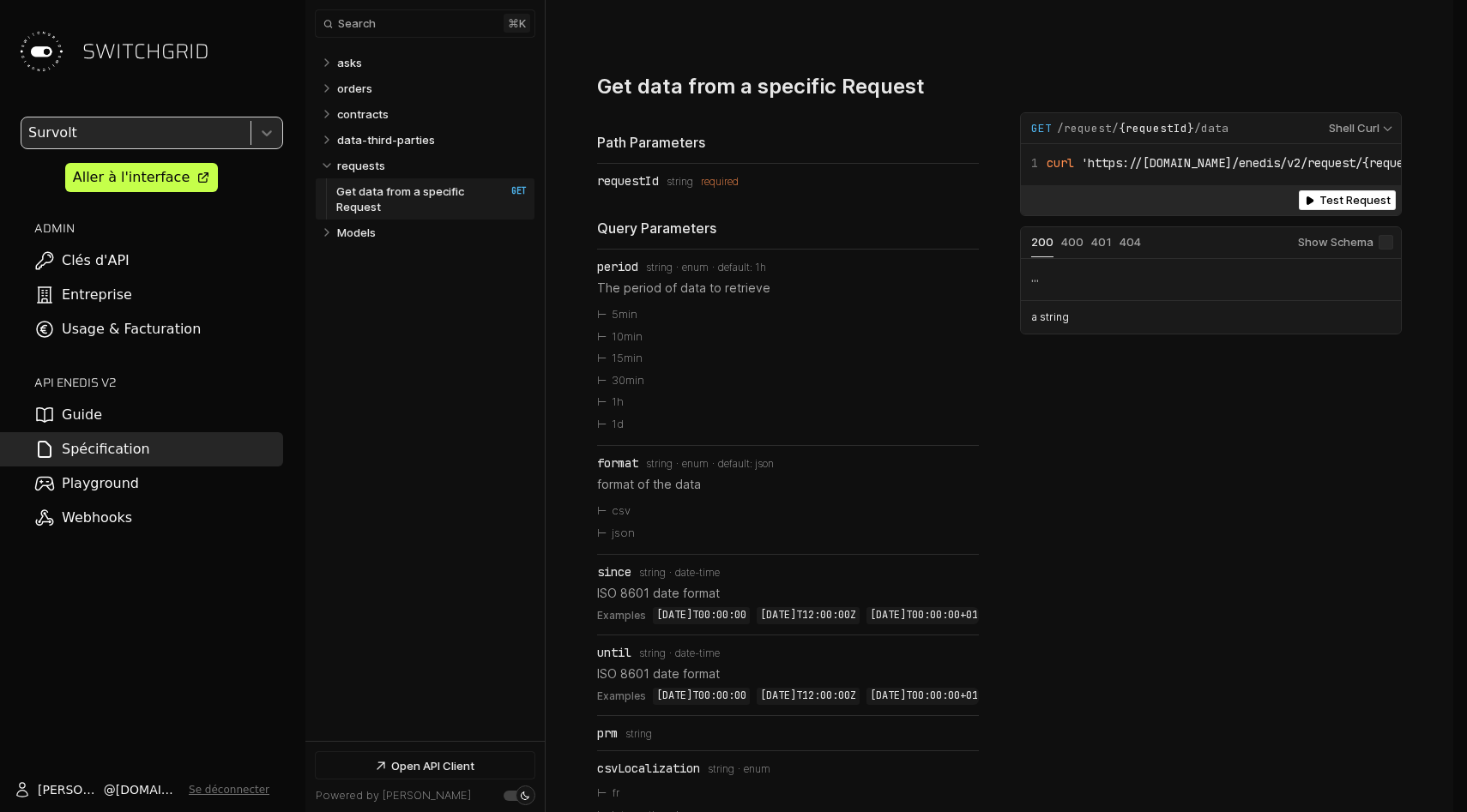
scroll to position [2246, 0]
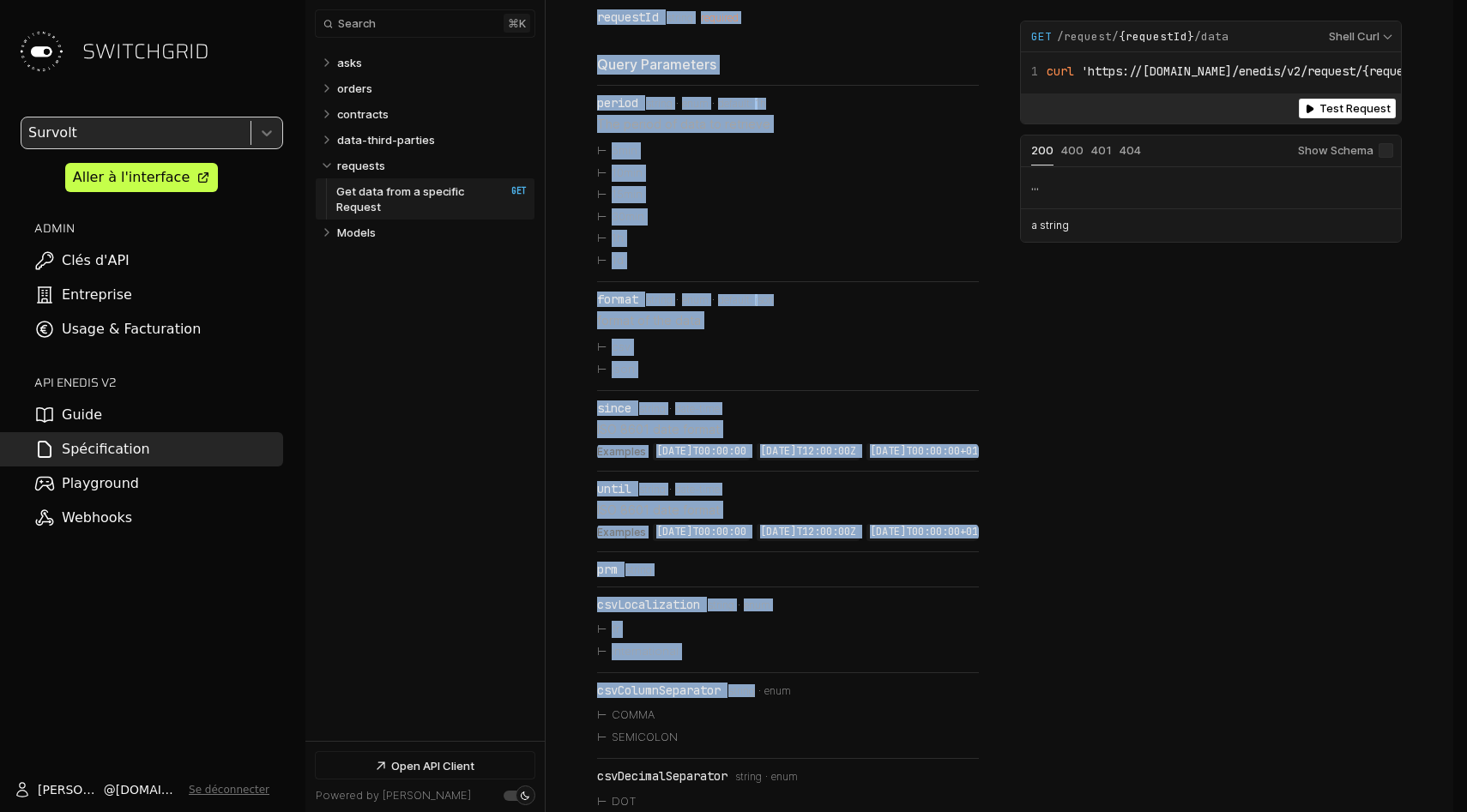
drag, startPoint x: 752, startPoint y: 159, endPoint x: 801, endPoint y: 692, distance: 535.2
click at [801, 692] on div "Path Parameters requestId Type: string required Query Parameters period Type: s…" at bounding box center [788, 506] width 382 height 1074
click at [801, 692] on div "csvColumnSeparator Type: string enum" at bounding box center [788, 690] width 382 height 14
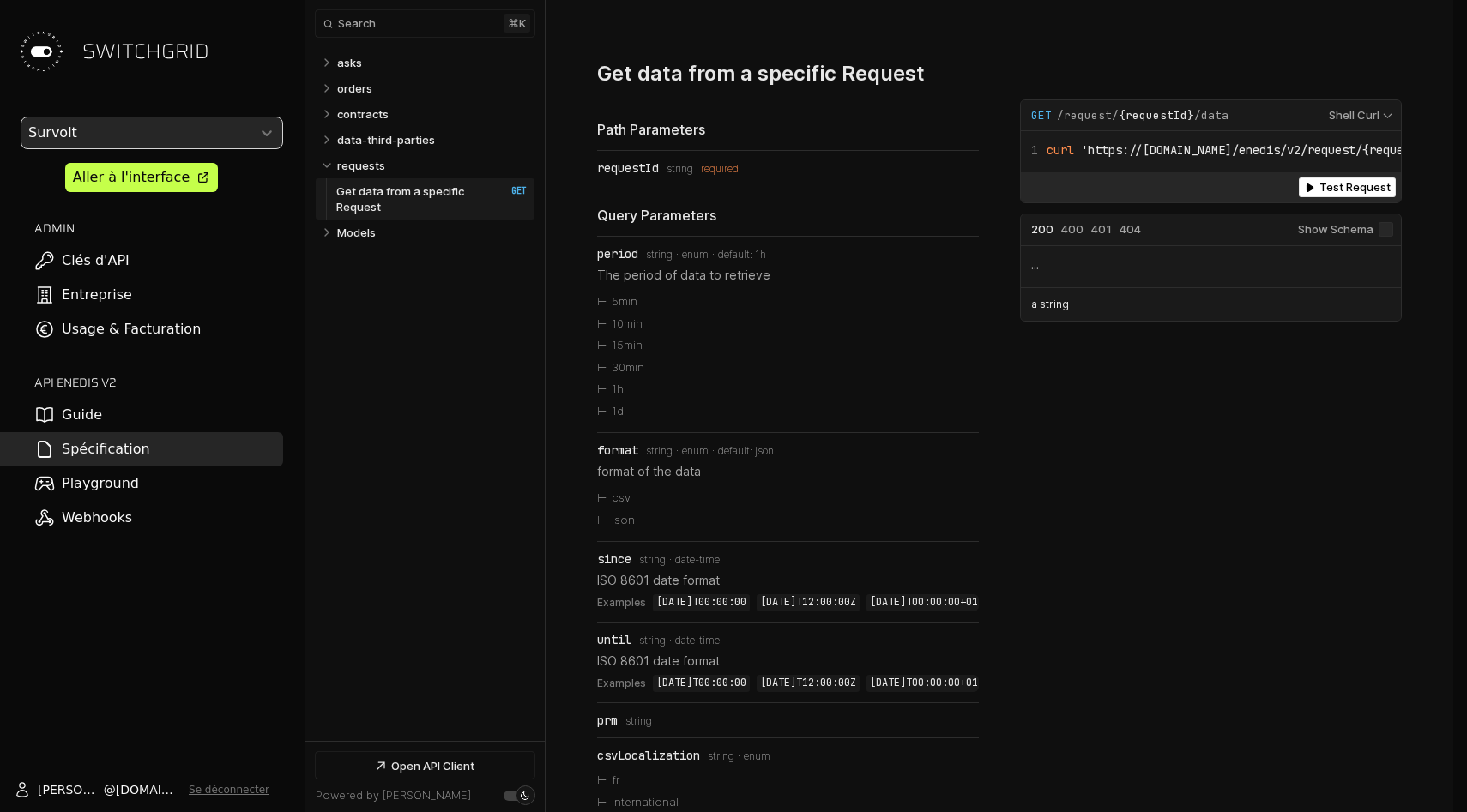
scroll to position [2185, 0]
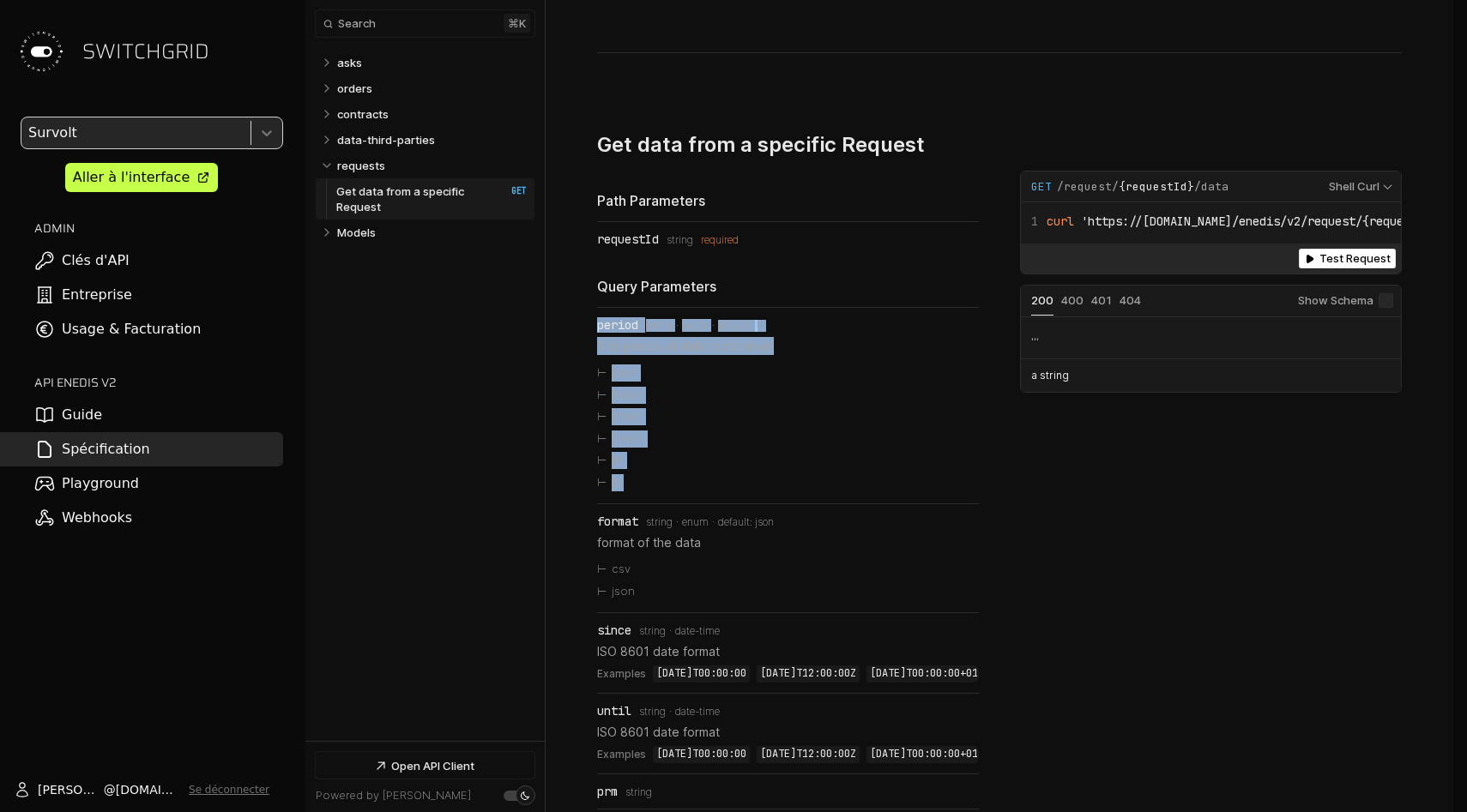
drag, startPoint x: 658, startPoint y: 477, endPoint x: 579, endPoint y: 313, distance: 182.0
click at [579, 313] on div "requests ​ # Copy link requests Operations GET /request/{requestId}/data Get da…" at bounding box center [1000, 570] width 907 height 1564
drag, startPoint x: 579, startPoint y: 310, endPoint x: 704, endPoint y: 581, distance: 298.4
click at [704, 581] on div "requests ​ # Copy link requests Operations GET /request/{requestId}/data Get da…" at bounding box center [1000, 570] width 907 height 1564
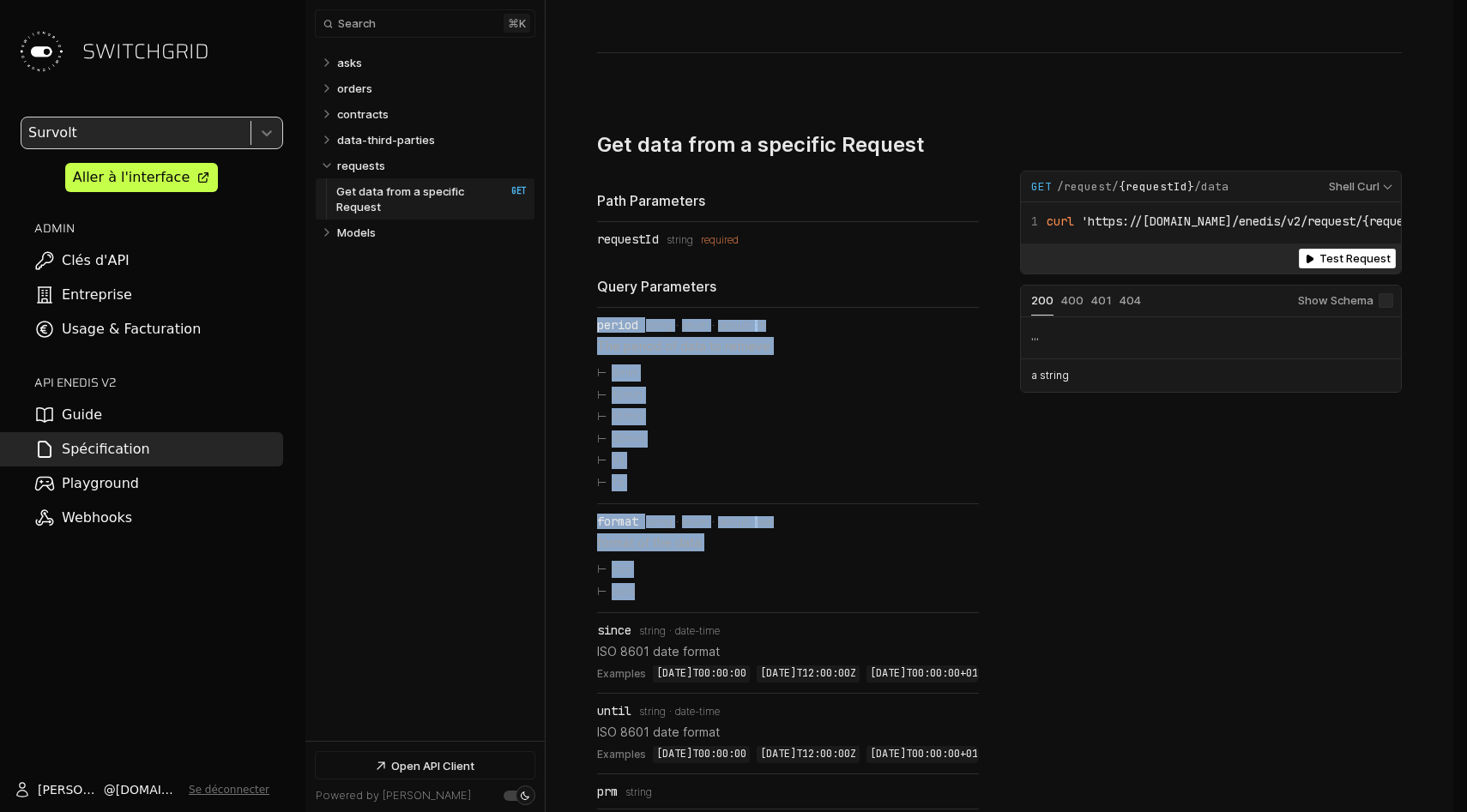
click at [704, 581] on li "json" at bounding box center [788, 591] width 382 height 23
drag, startPoint x: 704, startPoint y: 581, endPoint x: 598, endPoint y: 301, distance: 299.4
click at [598, 307] on ul "period Type: string enum default: 1h The period of data to retrieve 5min 10min …" at bounding box center [788, 686] width 382 height 759
click at [598, 318] on div "period" at bounding box center [617, 324] width 41 height 14
drag, startPoint x: 598, startPoint y: 301, endPoint x: 662, endPoint y: 591, distance: 297.0
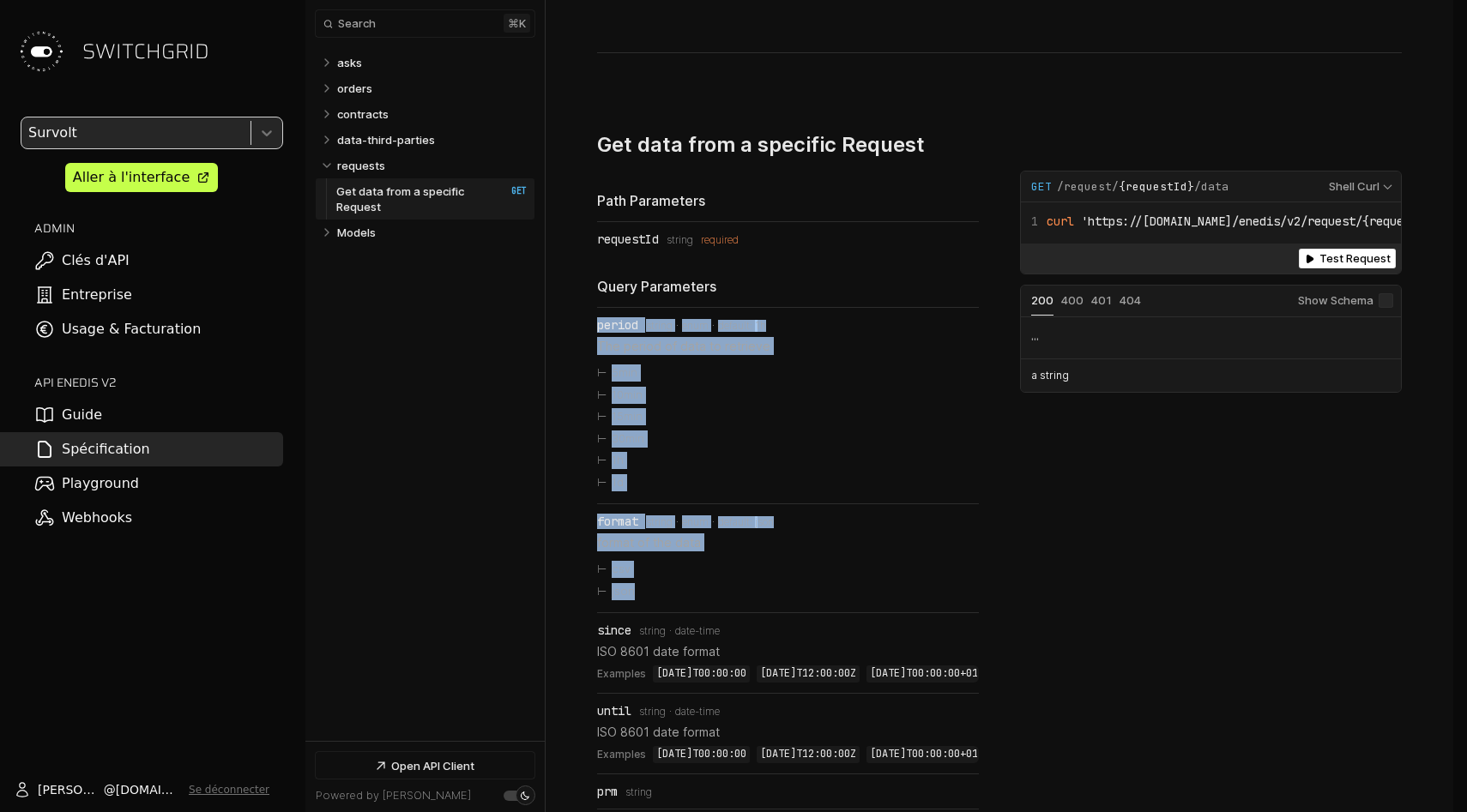
click at [662, 591] on ul "period Type: string enum default: 1h The period of data to retrieve 5min 10min …" at bounding box center [788, 686] width 382 height 759
click at [662, 591] on li "format Type: string enum default: json format of the data csv json" at bounding box center [788, 558] width 382 height 108
drag, startPoint x: 662, startPoint y: 591, endPoint x: 595, endPoint y: 168, distance: 428.3
click at [595, 168] on div "requests ​ # Copy link requests Operations GET /request/{requestId}/data Get da…" at bounding box center [1000, 570] width 907 height 1564
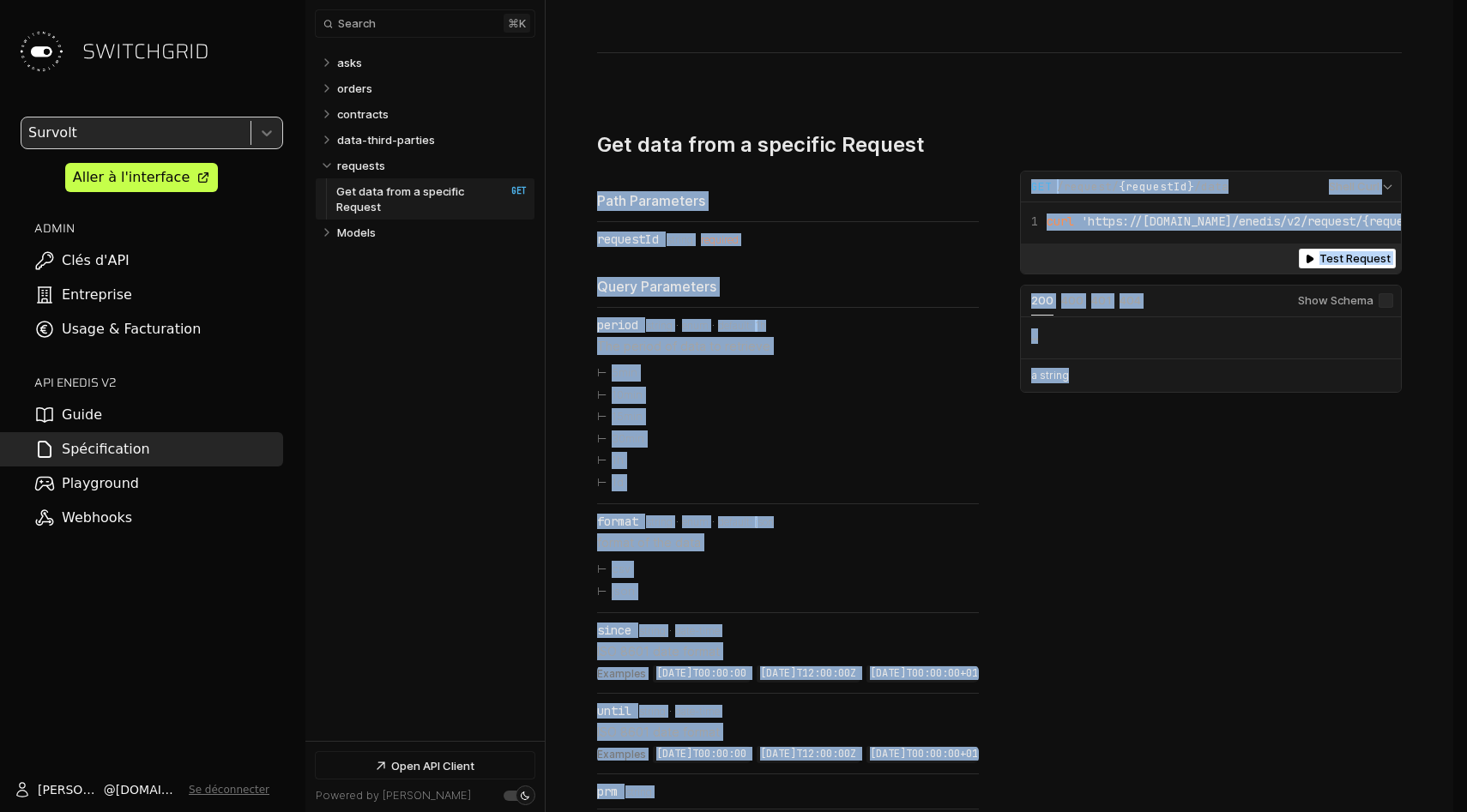
drag, startPoint x: 595, startPoint y: 168, endPoint x: 1023, endPoint y: 764, distance: 733.8
click at [1023, 764] on div "requests ​ # Copy link requests Operations GET /request/{requestId}/data Get da…" at bounding box center [1000, 570] width 907 height 1564
click at [1002, 759] on div "Path Parameters requestId Type: string required Query Parameters period Type: s…" at bounding box center [999, 723] width 805 height 1104
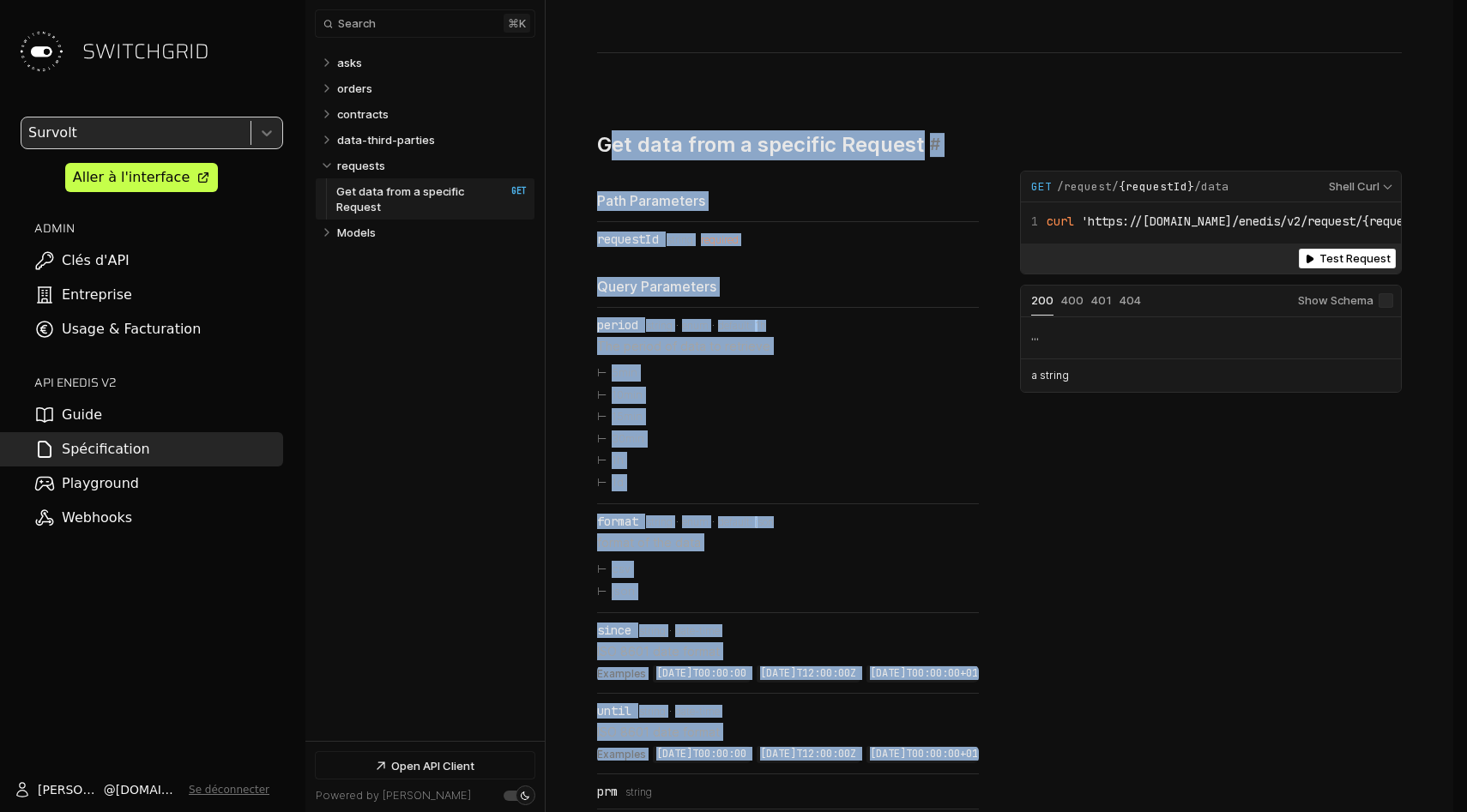
drag, startPoint x: 992, startPoint y: 760, endPoint x: 612, endPoint y: 122, distance: 742.6
click at [612, 130] on div "Get data from a specific Request ​ # Copy link Path Parameters requestId Type: …" at bounding box center [999, 702] width 805 height 1145
drag, startPoint x: 599, startPoint y: 122, endPoint x: 980, endPoint y: 759, distance: 742.2
click at [980, 759] on div "Get data from a specific Request ​ # Copy link Path Parameters requestId Type: …" at bounding box center [999, 702] width 805 height 1145
click at [980, 759] on div "Path Parameters requestId Type: string required Query Parameters period Type: s…" at bounding box center [999, 723] width 805 height 1104
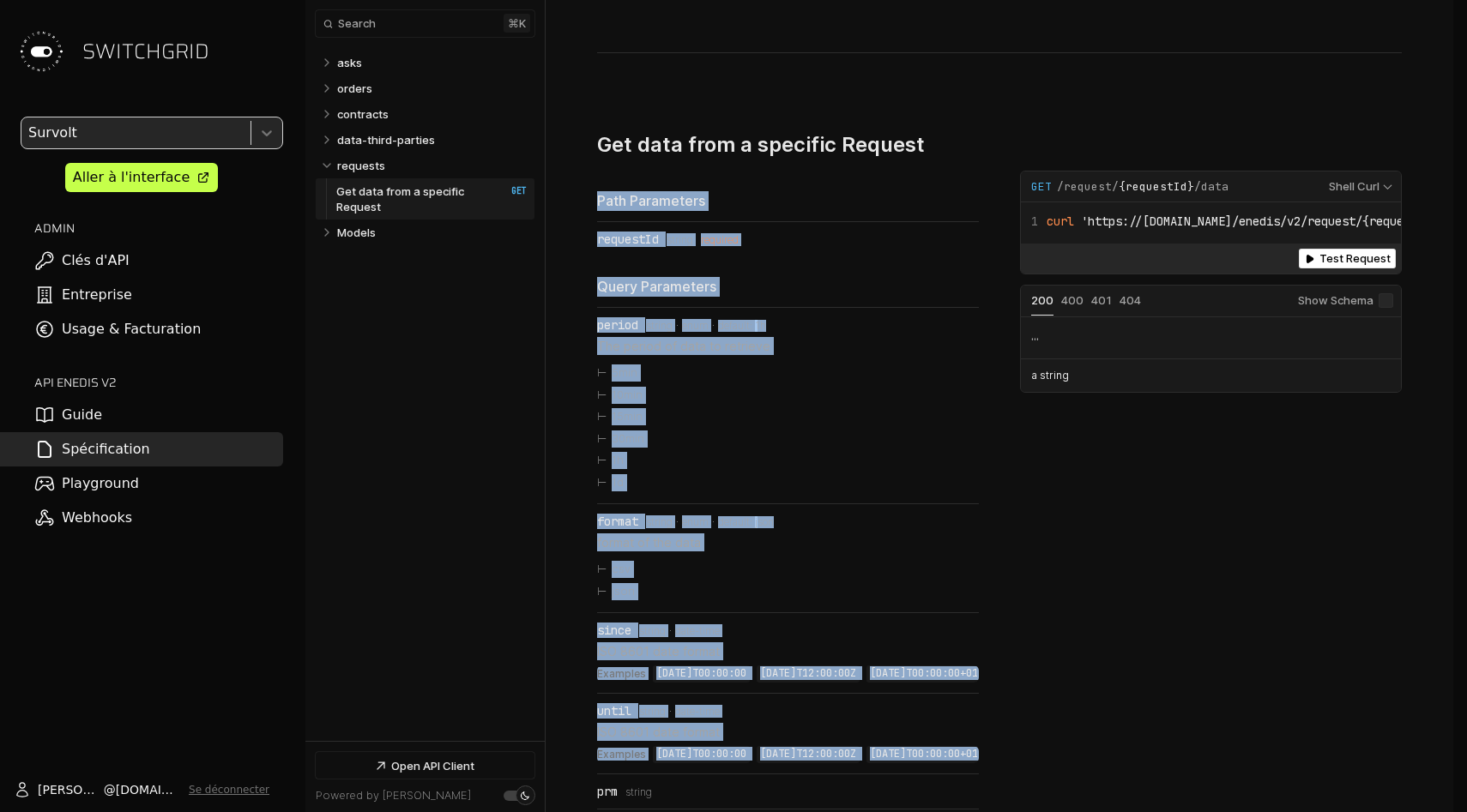
drag, startPoint x: 980, startPoint y: 759, endPoint x: 587, endPoint y: 160, distance: 716.4
click at [588, 161] on div "requests ​ # Copy link requests Operations GET /request/{requestId}/data Get da…" at bounding box center [1000, 570] width 907 height 1564
click at [587, 160] on div "requests ​ # Copy link requests Operations GET /request/{requestId}/data Get da…" at bounding box center [1000, 570] width 907 height 1564
drag, startPoint x: 587, startPoint y: 160, endPoint x: 983, endPoint y: 761, distance: 719.7
click at [983, 761] on div "requests ​ # Copy link requests Operations GET /request/{requestId}/data Get da…" at bounding box center [1000, 570] width 907 height 1564
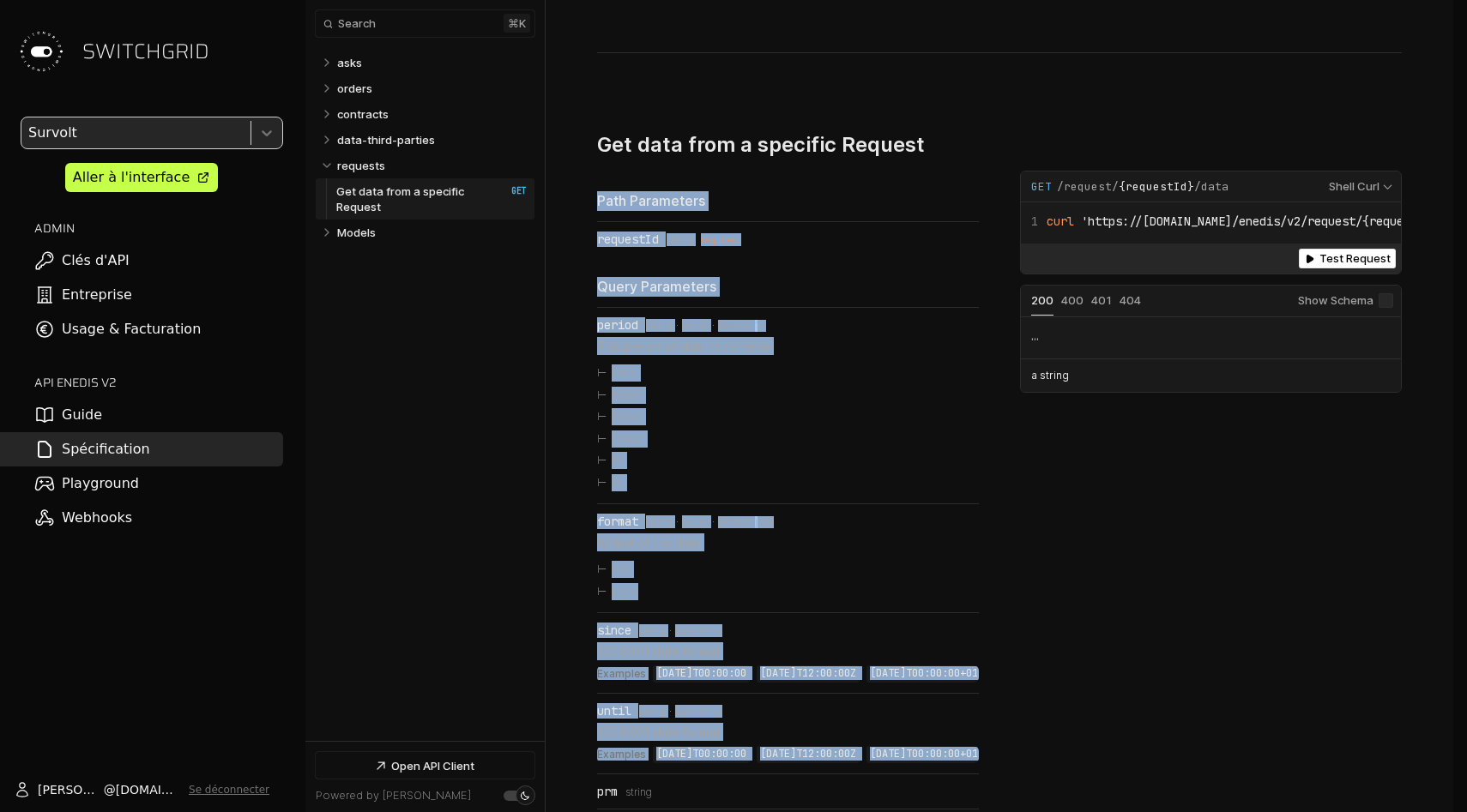
click at [983, 760] on div "Path Parameters requestId Type: string required Query Parameters period Type: s…" at bounding box center [999, 723] width 805 height 1104
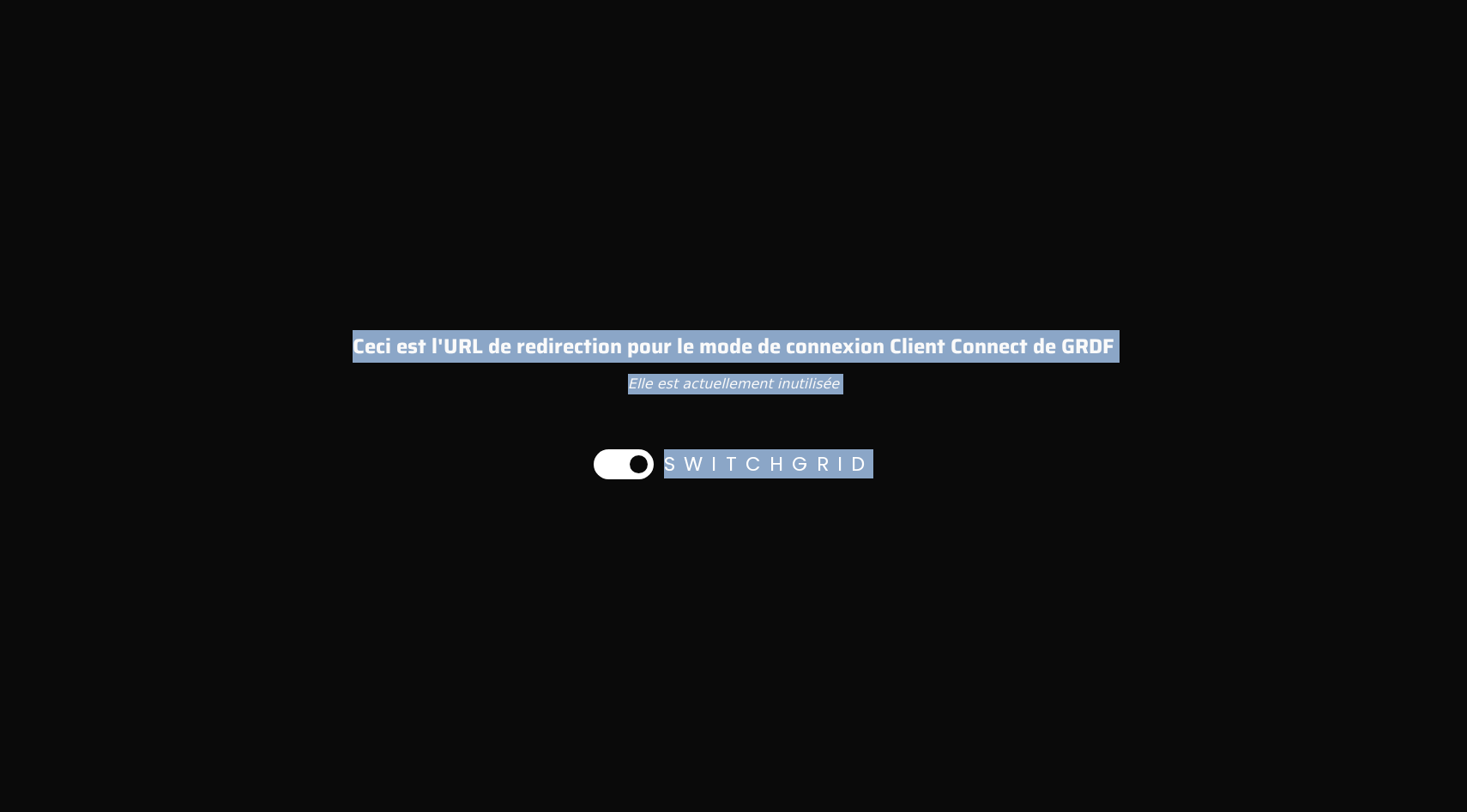
drag, startPoint x: 676, startPoint y: 59, endPoint x: 786, endPoint y: 664, distance: 614.9
click at [786, 664] on div "Ceci est l'URL de redirection pour le mode de connexion Client Connect de GRDF …" at bounding box center [734, 406] width 1440 height 812
drag, startPoint x: 786, startPoint y: 664, endPoint x: 702, endPoint y: 140, distance: 530.7
click at [702, 140] on div "Ceci est l'URL de redirection pour le mode de connexion Client Connect de GRDF …" at bounding box center [734, 406] width 1440 height 812
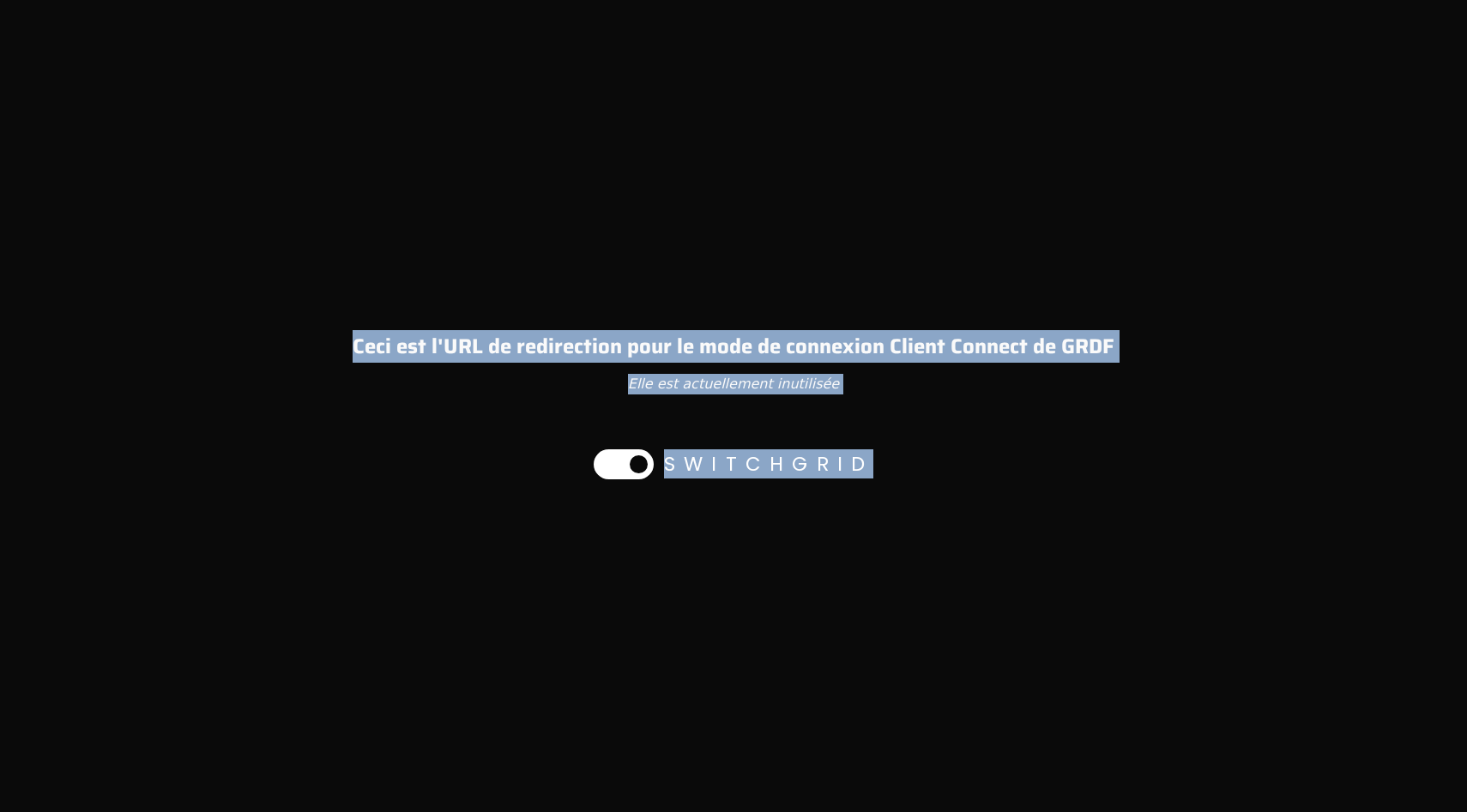
click at [702, 140] on div "Ceci est l'URL de redirection pour le mode de connexion Client Connect de GRDF …" at bounding box center [734, 406] width 1440 height 812
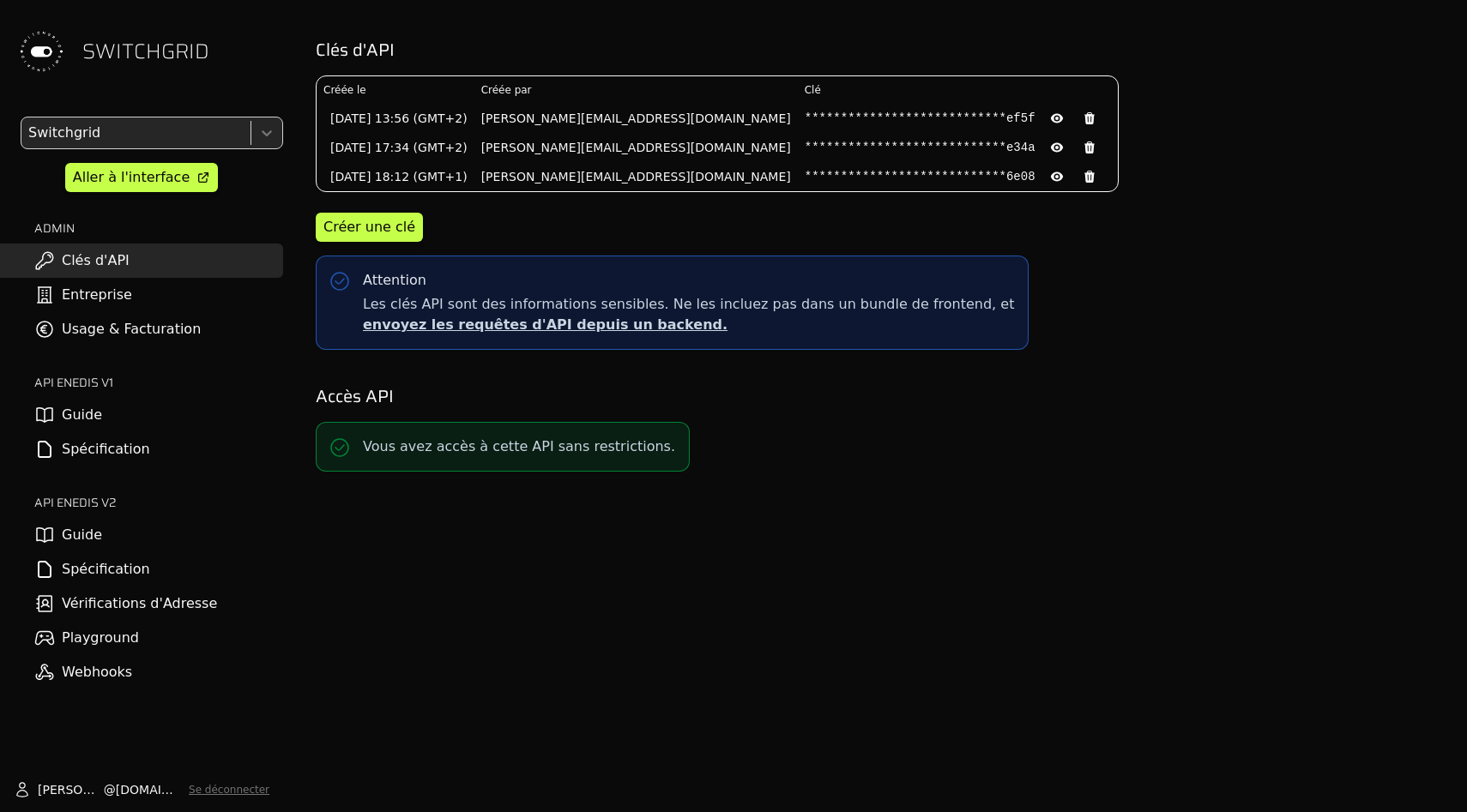
click at [133, 573] on link "Spécification" at bounding box center [141, 569] width 283 height 34
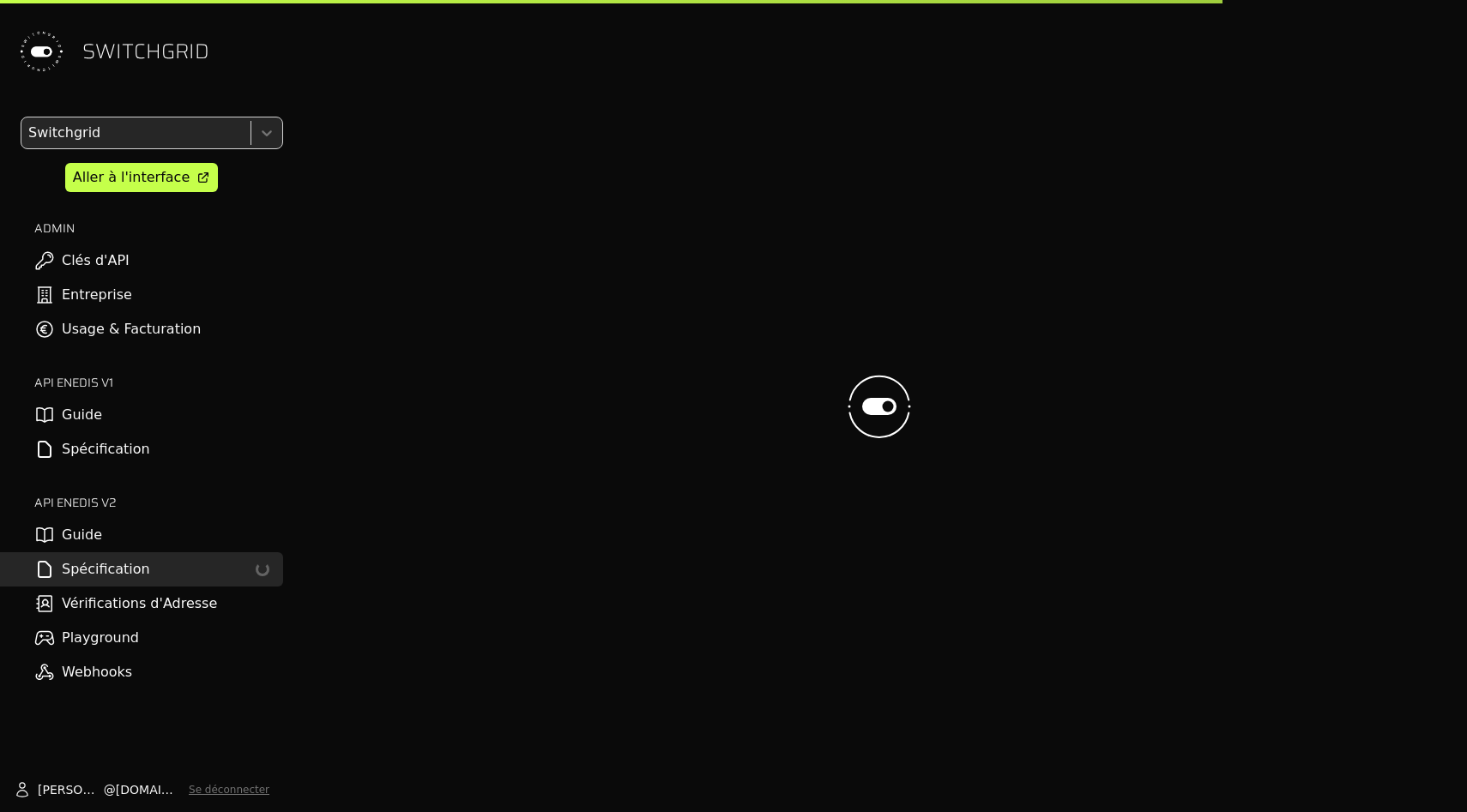
select select "**********"
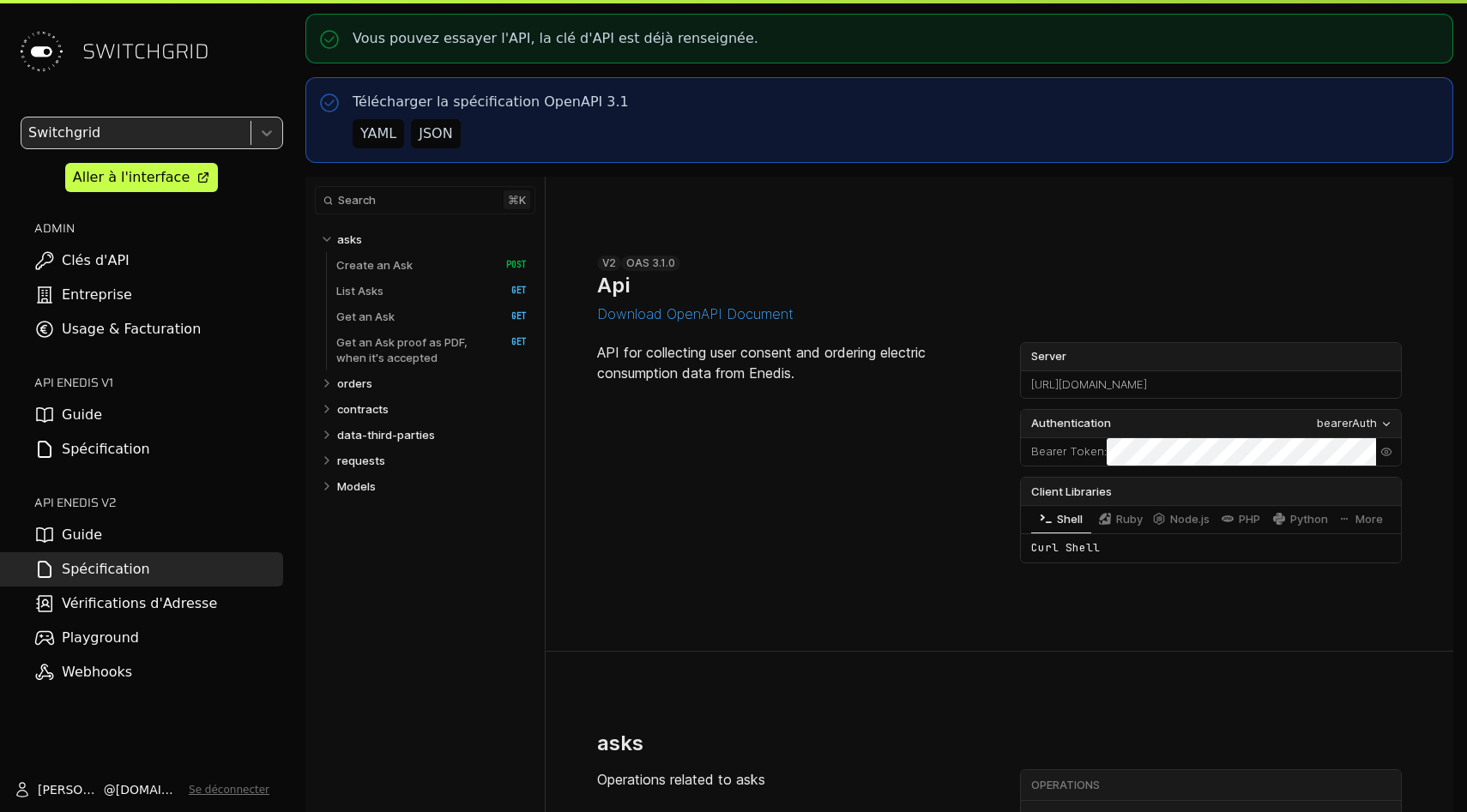
select select "**********"
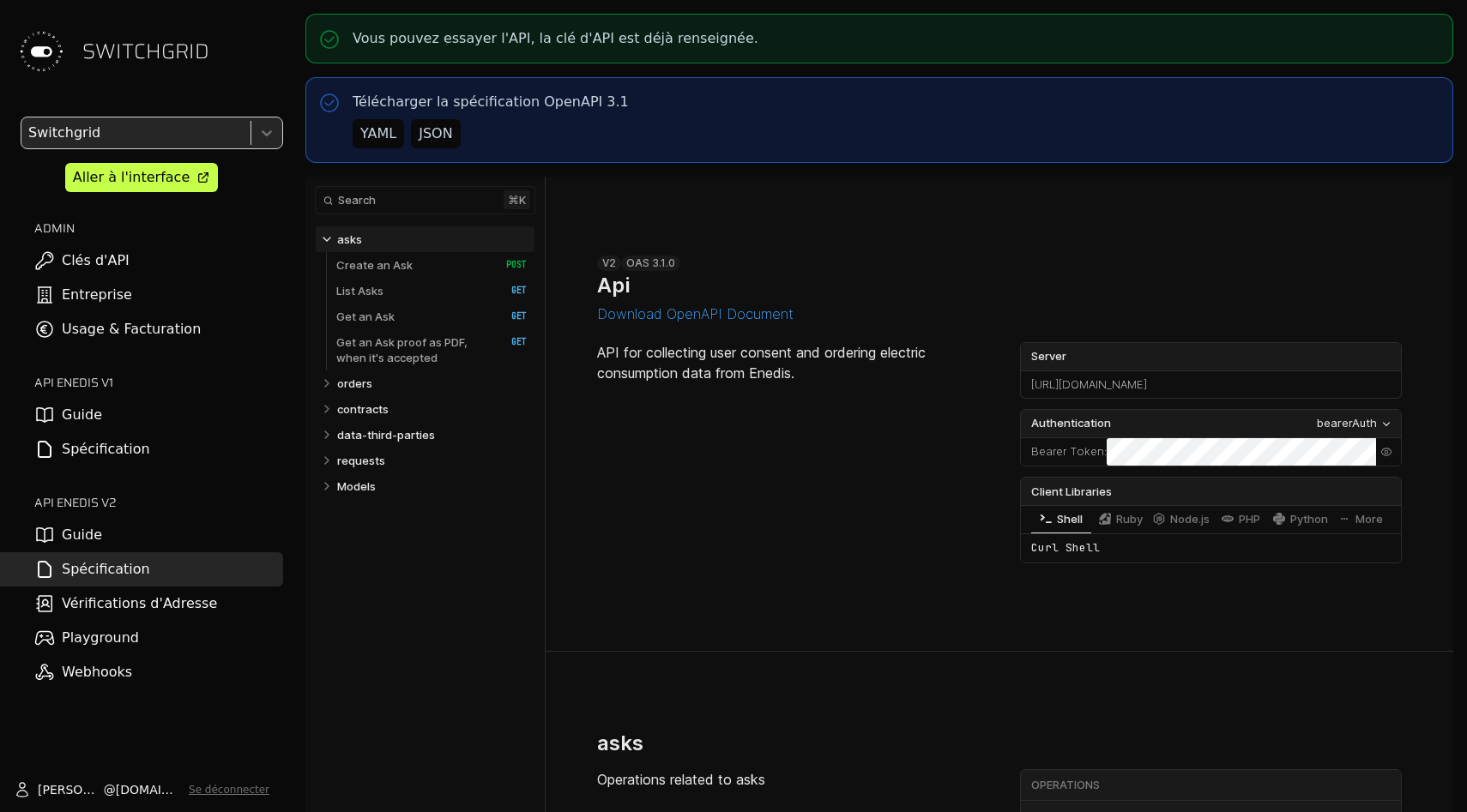
click at [181, 301] on link "Entreprise" at bounding box center [141, 295] width 283 height 34
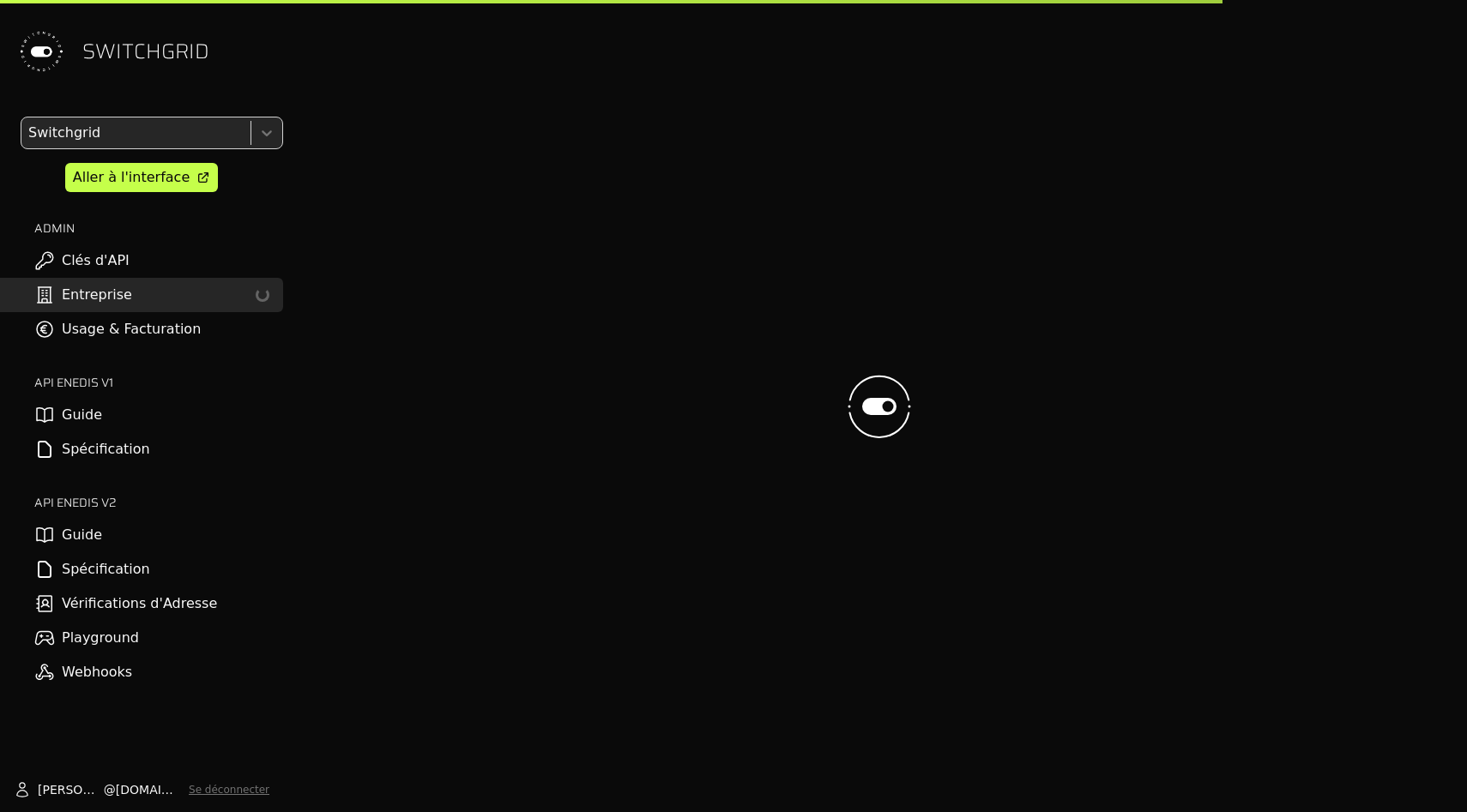
click at [181, 301] on link "Entreprise Loading..." at bounding box center [141, 295] width 283 height 34
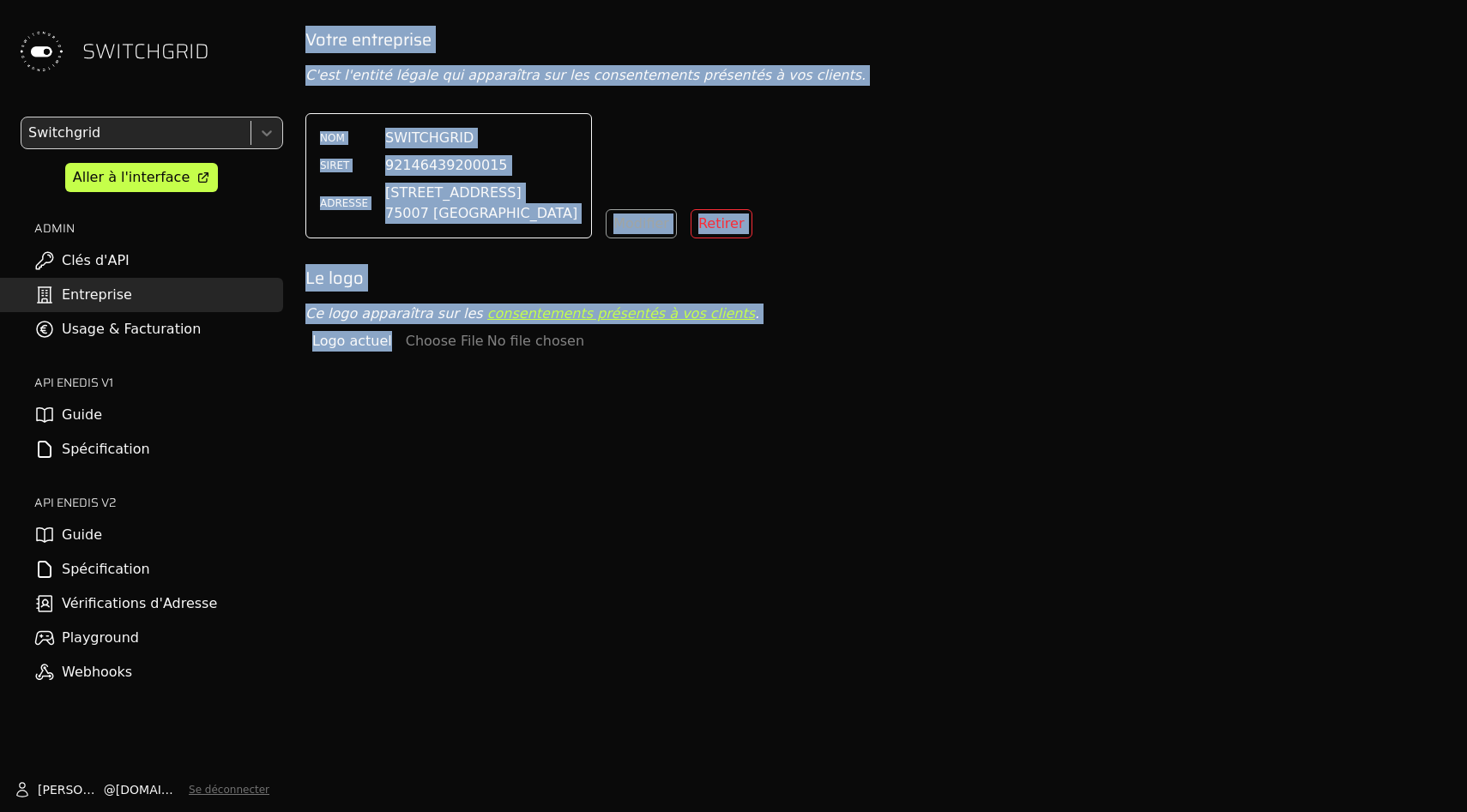
drag, startPoint x: 465, startPoint y: 26, endPoint x: 513, endPoint y: 454, distance: 430.7
click at [513, 454] on div "Votre entreprise C'est l'entité légale qui apparaîtra sur les consentements pré…" at bounding box center [879, 433] width 1175 height 812
drag, startPoint x: 513, startPoint y: 454, endPoint x: 430, endPoint y: 27, distance: 435.0
click at [430, 29] on div "Votre entreprise C'est l'entité légale qui apparaîtra sur les consentements pré…" at bounding box center [879, 433] width 1175 height 812
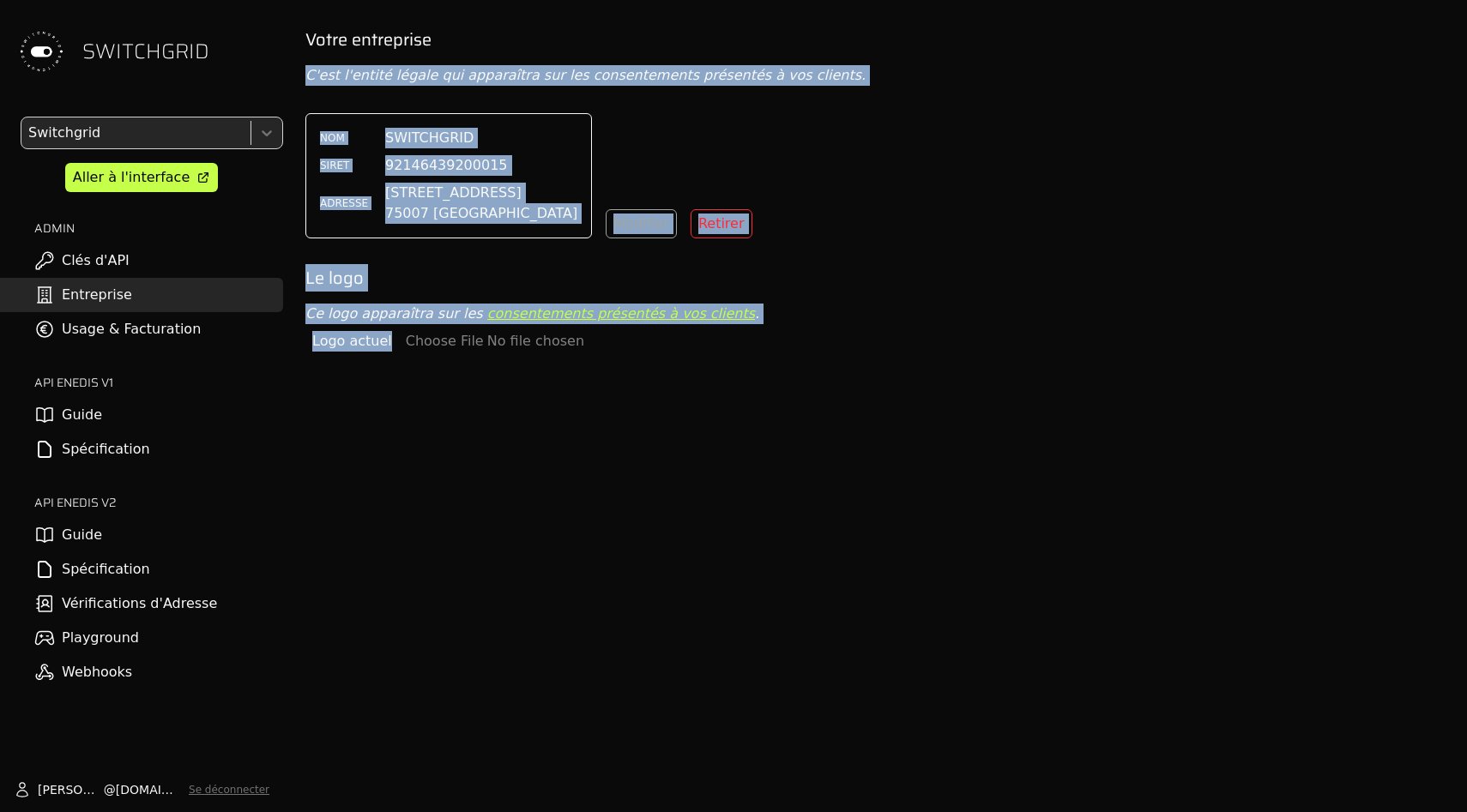
click at [430, 27] on h2 "Votre entreprise" at bounding box center [879, 39] width 1148 height 24
drag, startPoint x: 430, startPoint y: 27, endPoint x: 467, endPoint y: 564, distance: 538.3
click at [467, 564] on div "Votre entreprise C'est l'entité légale qui apparaîtra sur les consentements pré…" at bounding box center [879, 433] width 1175 height 812
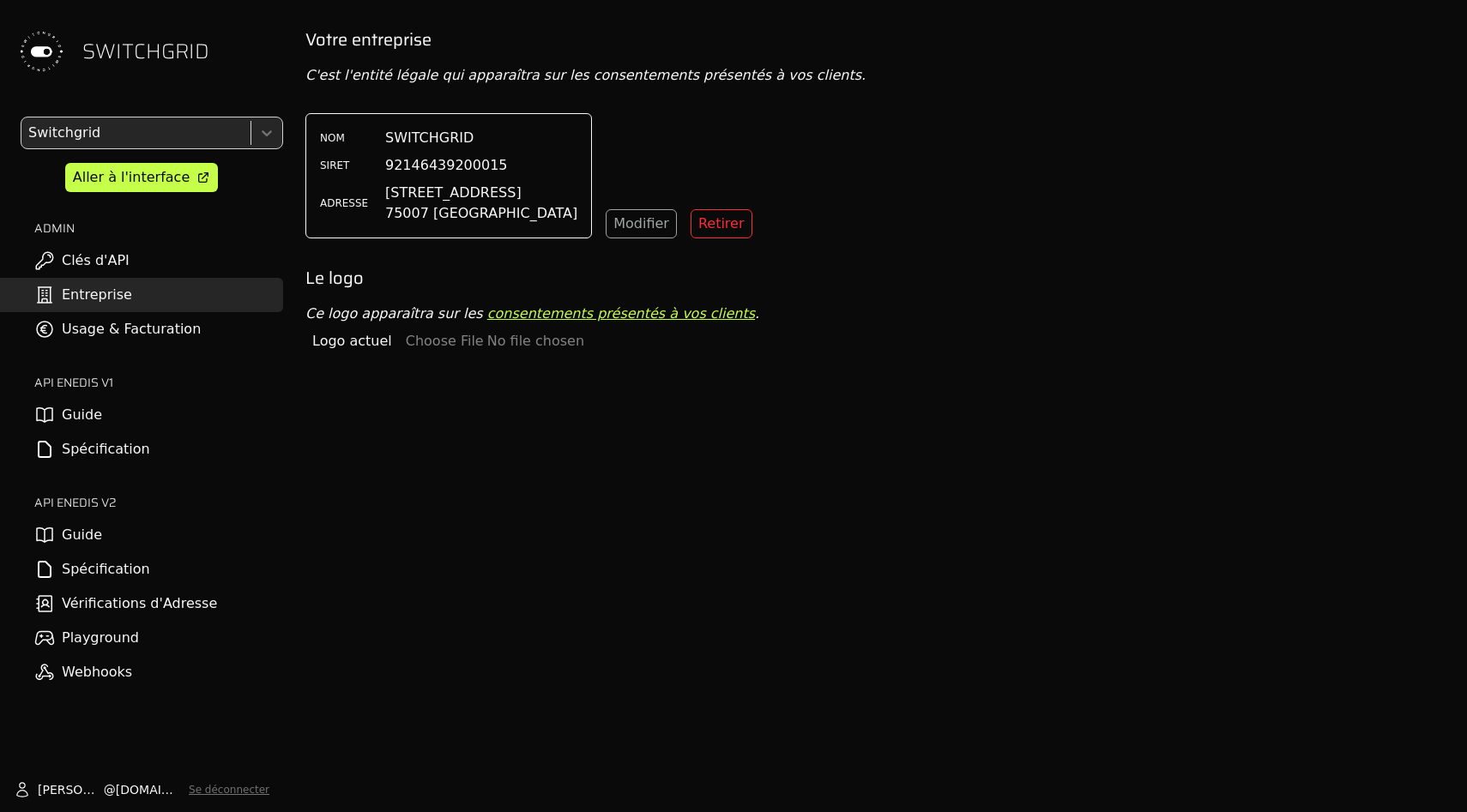
drag, startPoint x: 467, startPoint y: 564, endPoint x: 417, endPoint y: 63, distance: 503.5
click at [417, 63] on div "Votre entreprise C'est l'entité légale qui apparaîtra sur les consentements pré…" at bounding box center [879, 433] width 1175 height 812
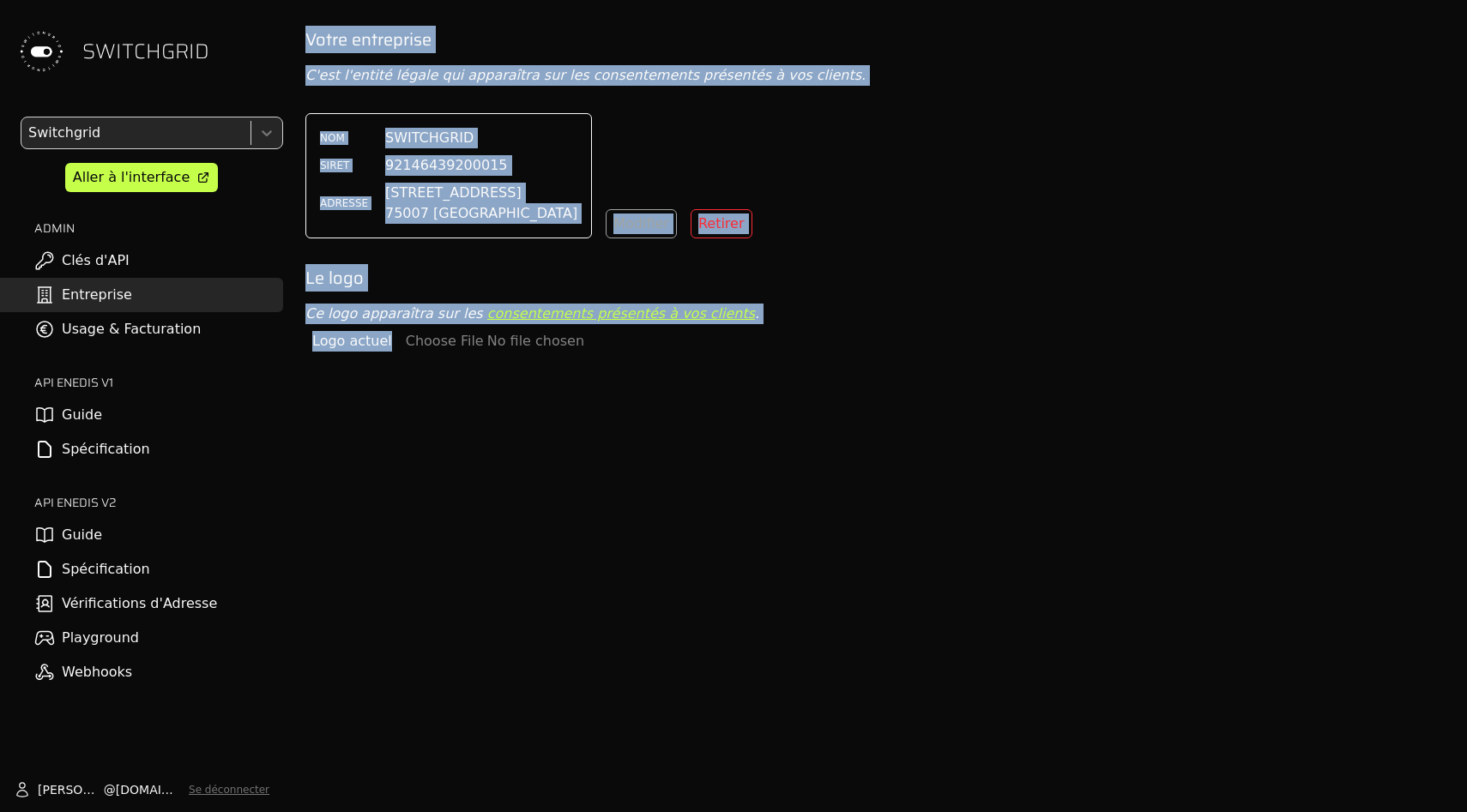
drag, startPoint x: 417, startPoint y: 21, endPoint x: 473, endPoint y: 408, distance: 391.0
click at [473, 408] on div "SWITCHGRID Switchgrid Aller à l'interface ADMIN Clés d'API Entreprise Usage & F…" at bounding box center [734, 406] width 1467 height 812
click at [473, 408] on div "Votre entreprise C'est l'entité légale qui apparaîtra sur les consentements pré…" at bounding box center [879, 433] width 1175 height 812
drag, startPoint x: 473, startPoint y: 412, endPoint x: 408, endPoint y: 13, distance: 404.3
click at [408, 13] on div "SWITCHGRID Switchgrid Aller à l'interface ADMIN Clés d'API Entreprise Usage & F…" at bounding box center [734, 406] width 1467 height 812
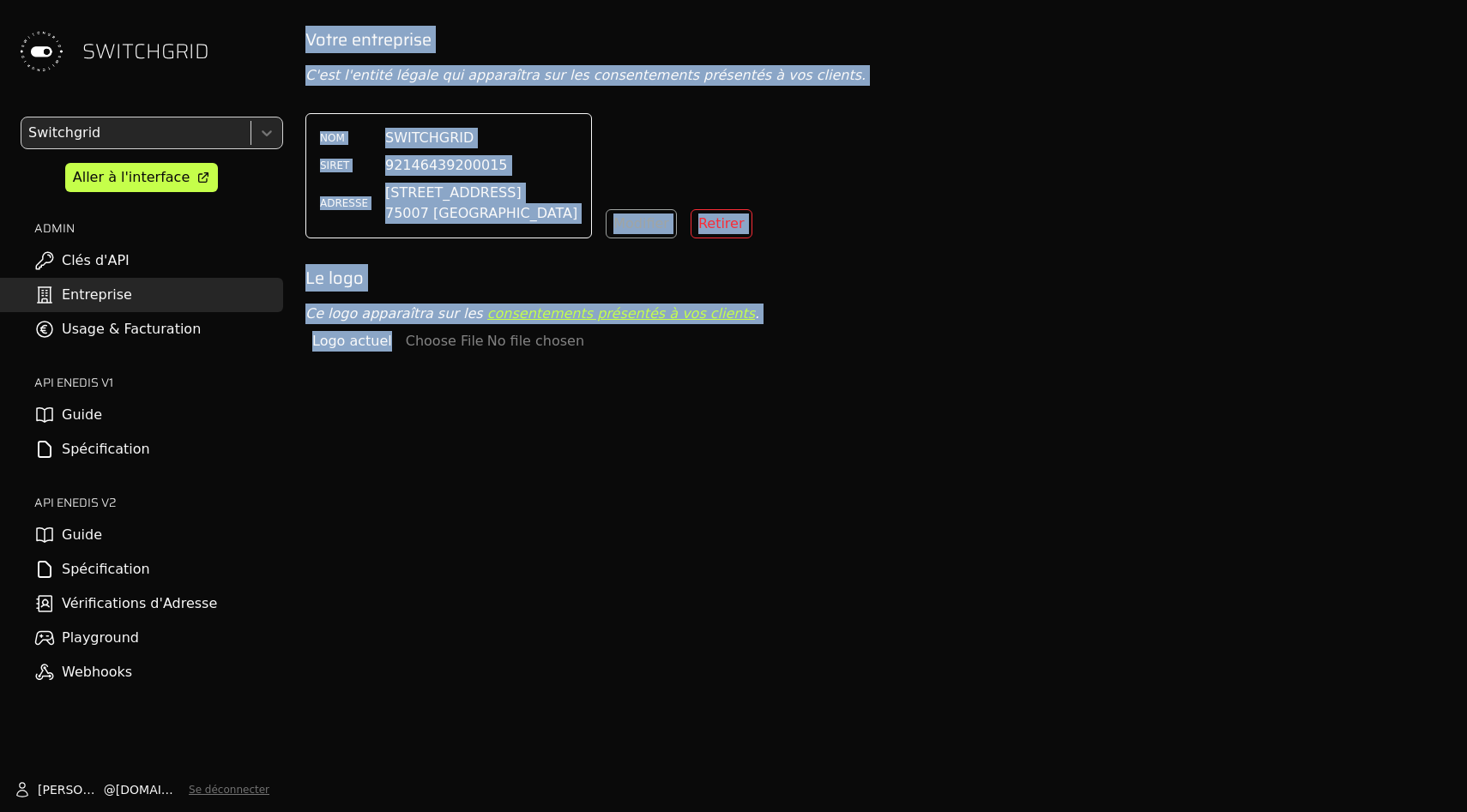
click at [408, 13] on div "SWITCHGRID Switchgrid Aller à l'interface ADMIN Clés d'API Entreprise Usage & F…" at bounding box center [734, 406] width 1467 height 812
drag, startPoint x: 408, startPoint y: 13, endPoint x: 449, endPoint y: 529, distance: 517.6
click at [449, 529] on div "SWITCHGRID Switchgrid Aller à l'interface ADMIN Clés d'API Entreprise Usage & F…" at bounding box center [734, 406] width 1467 height 812
click at [450, 530] on div "Votre entreprise C'est l'entité légale qui apparaîtra sur les consentements pré…" at bounding box center [879, 433] width 1175 height 812
drag, startPoint x: 450, startPoint y: 530, endPoint x: 448, endPoint y: 5, distance: 525.0
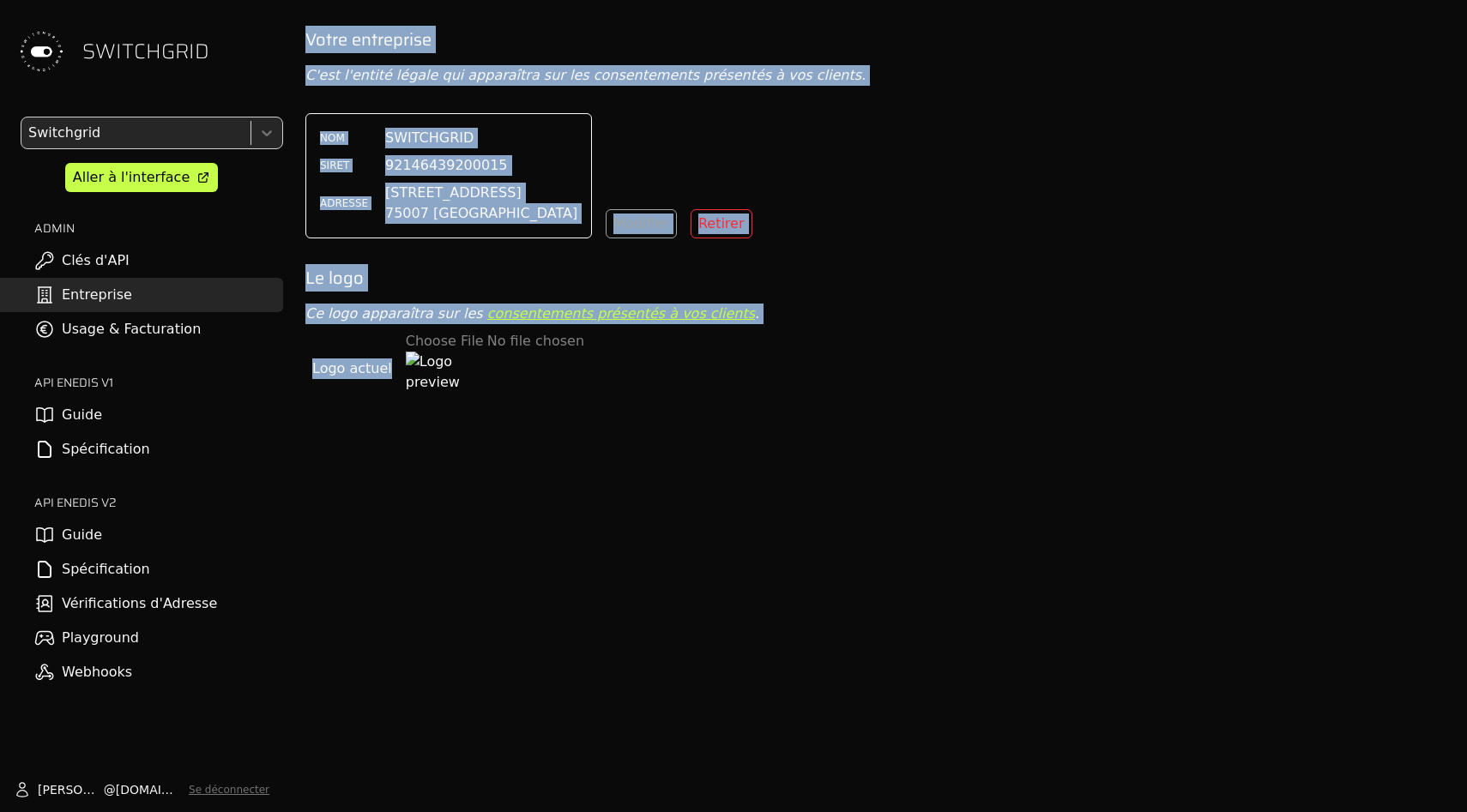
click at [448, 5] on div "SWITCHGRID Switchgrid Aller à l'interface ADMIN Clés d'API Entreprise Usage & F…" at bounding box center [734, 406] width 1467 height 812
drag, startPoint x: 448, startPoint y: 5, endPoint x: 497, endPoint y: 594, distance: 591.0
click at [497, 594] on div "SWITCHGRID Switchgrid Aller à l'interface ADMIN Clés d'API Entreprise Usage & F…" at bounding box center [734, 406] width 1467 height 812
click at [497, 594] on div "Votre entreprise C'est l'entité légale qui apparaîtra sur les consentements pré…" at bounding box center [879, 433] width 1175 height 812
